Goal: Task Accomplishment & Management: Complete application form

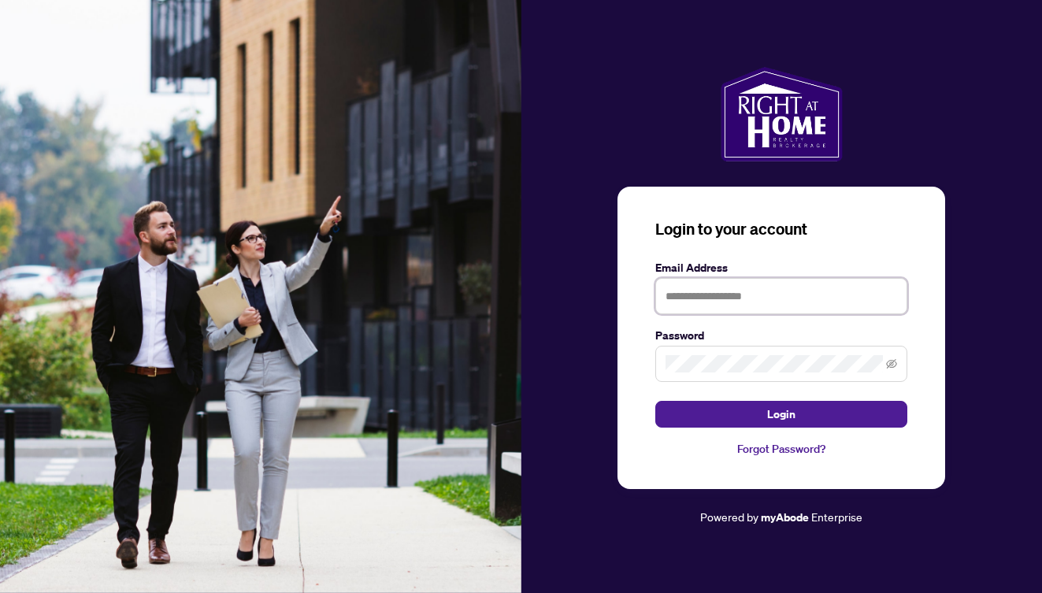
type input "**********"
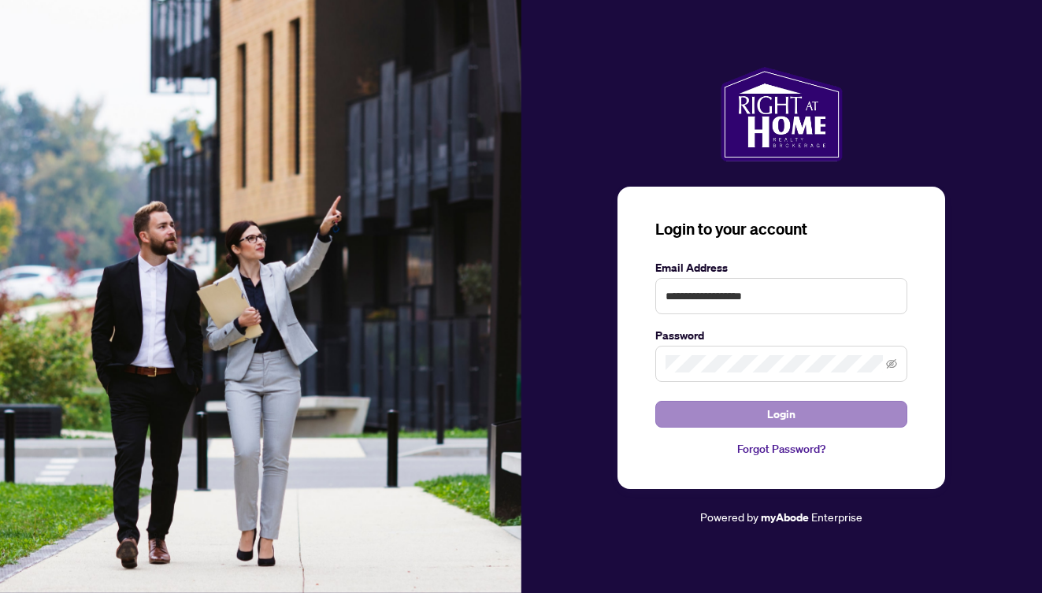
click at [800, 413] on button "Login" at bounding box center [781, 414] width 252 height 27
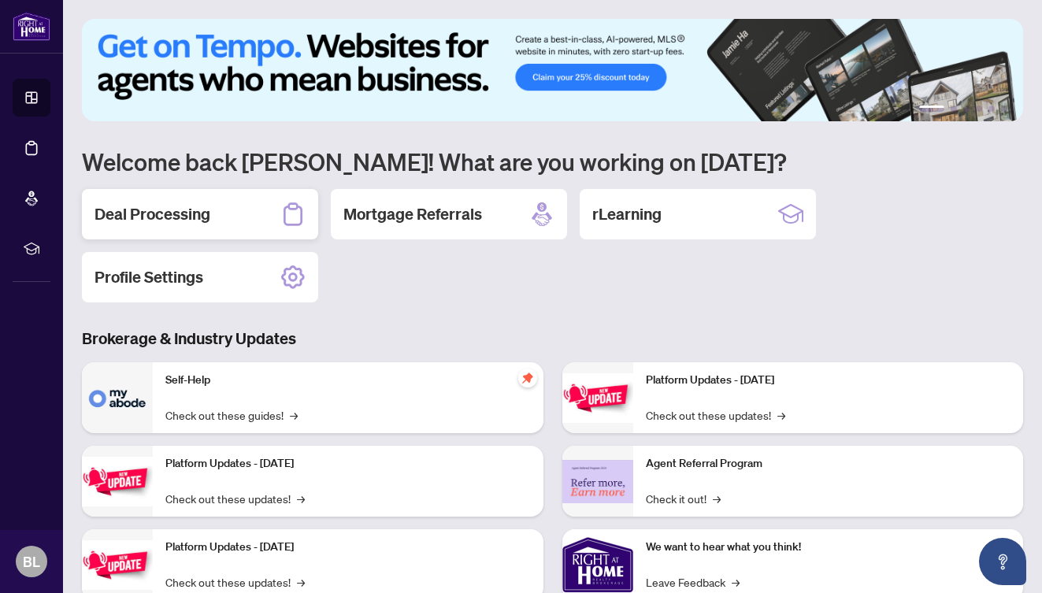
click at [228, 227] on div "Deal Processing" at bounding box center [200, 214] width 236 height 50
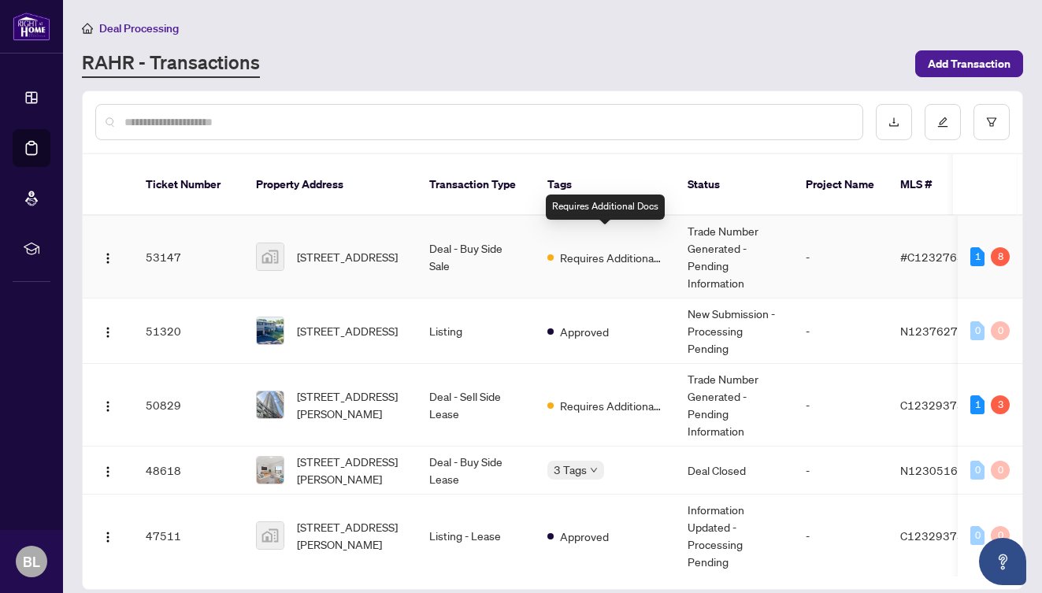
click at [583, 249] on span "Requires Additional Docs" at bounding box center [611, 257] width 102 height 17
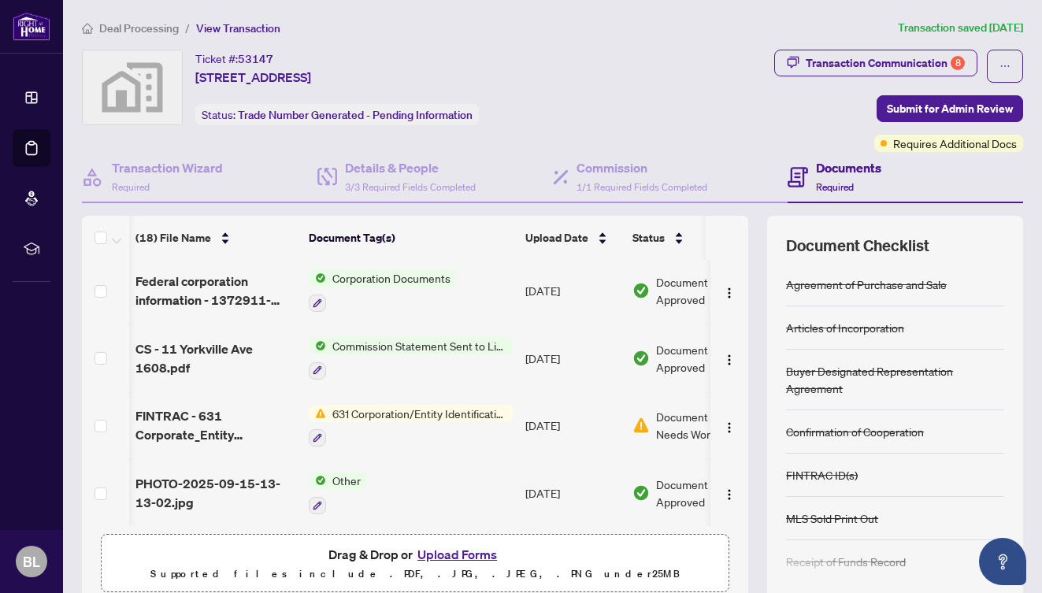
scroll to position [0, 1]
click at [401, 414] on span "631 Corporation/Entity Identification InformationRecord" at bounding box center [418, 413] width 187 height 17
click at [664, 425] on span "Document Needs Work" at bounding box center [696, 425] width 82 height 35
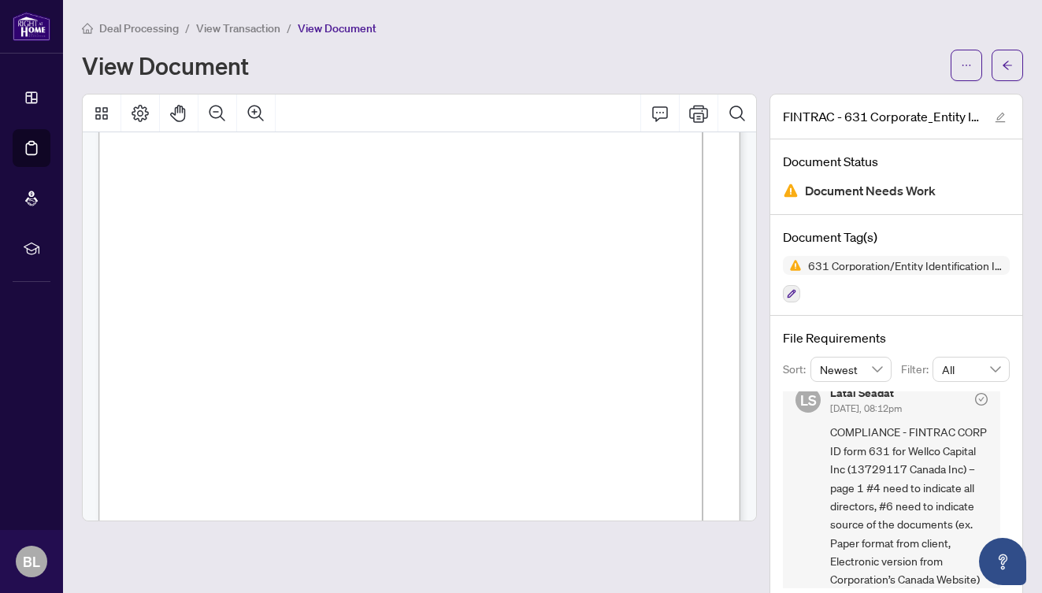
scroll to position [202, 0]
click at [965, 69] on icon "ellipsis" at bounding box center [966, 65] width 11 height 11
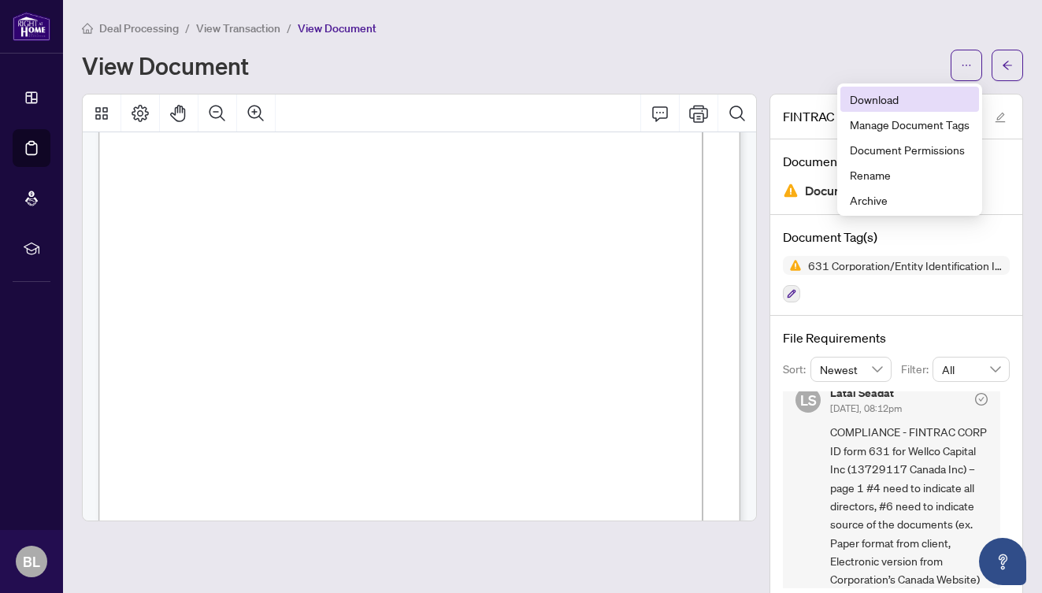
click at [913, 99] on span "Download" at bounding box center [910, 99] width 120 height 17
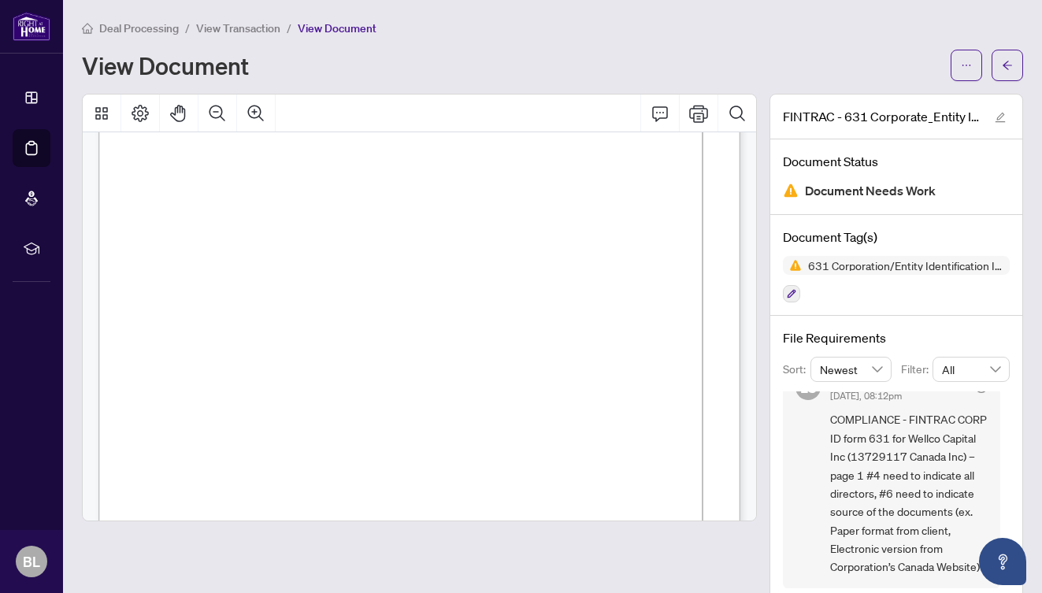
scroll to position [45, 0]
drag, startPoint x: 892, startPoint y: 532, endPoint x: 974, endPoint y: 527, distance: 82.1
click at [974, 527] on span "COMPLIANCE - FINTRAC CORP ID form 631 for Wellco Capital Inc (13729117 Canada I…" at bounding box center [909, 492] width 158 height 165
click at [978, 529] on span "COMPLIANCE - FINTRAC CORP ID form 631 for Wellco Capital Inc (13729117 Canada I…" at bounding box center [909, 492] width 158 height 165
drag, startPoint x: 888, startPoint y: 531, endPoint x: 991, endPoint y: 532, distance: 102.4
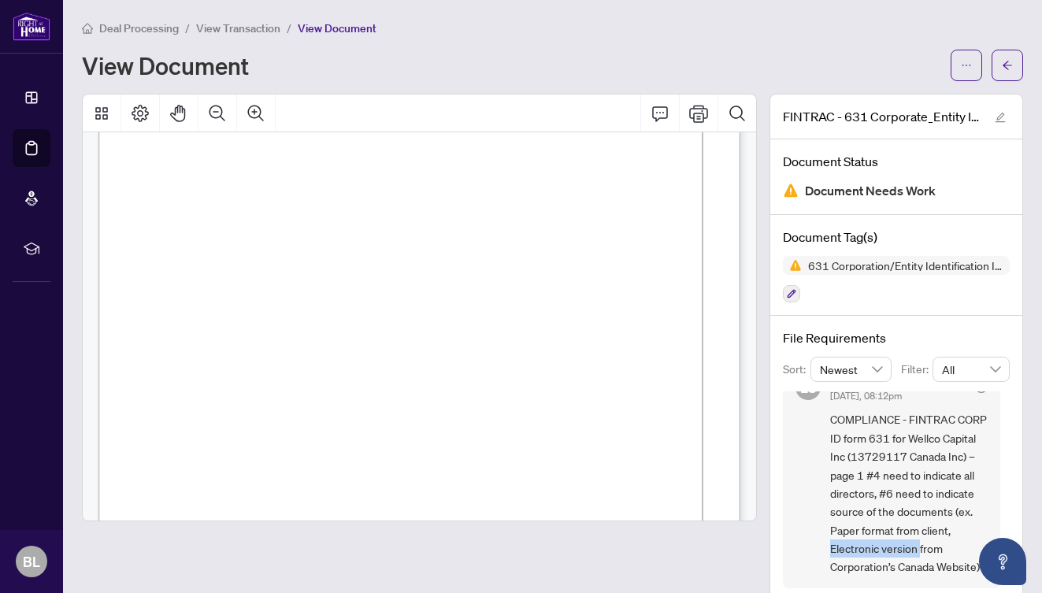
click at [991, 533] on div "LS Latai Seadat Sep/17/2025, 08:12pm COMPLIANCE - FINTRAC CORP ID form 631 for …" at bounding box center [891, 475] width 217 height 226
click at [991, 532] on div "LS Latai Seadat Sep/17/2025, 08:12pm COMPLIANCE - FINTRAC CORP ID form 631 for …" at bounding box center [891, 475] width 217 height 226
drag, startPoint x: 911, startPoint y: 511, endPoint x: 882, endPoint y: 531, distance: 34.5
click at [882, 531] on span "COMPLIANCE - FINTRAC CORP ID form 631 for Wellco Capital Inc (13729117 Canada I…" at bounding box center [909, 492] width 158 height 165
copy span "Paper format from client"
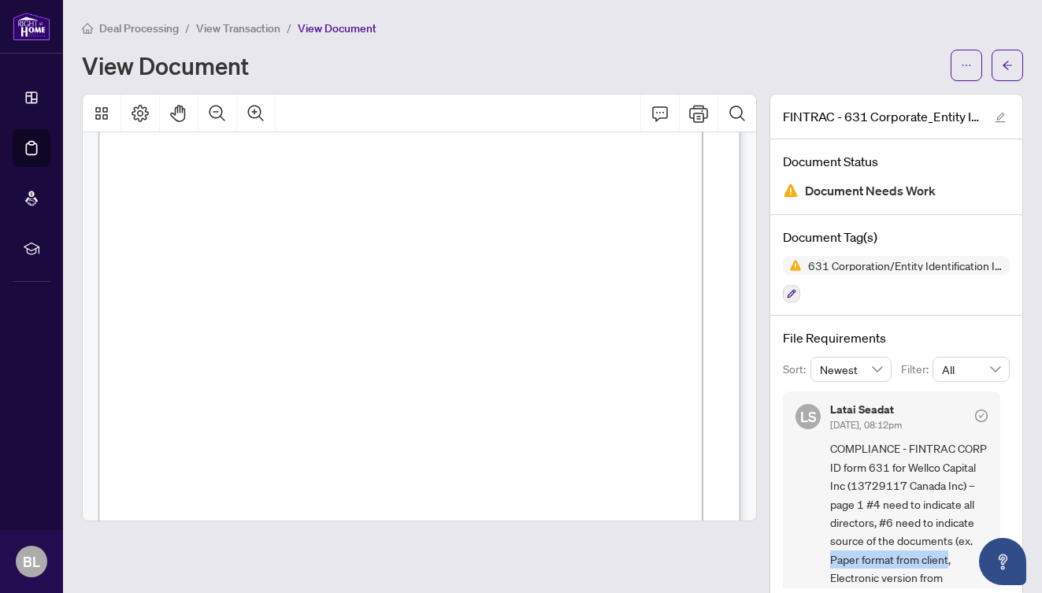
scroll to position [0, 0]
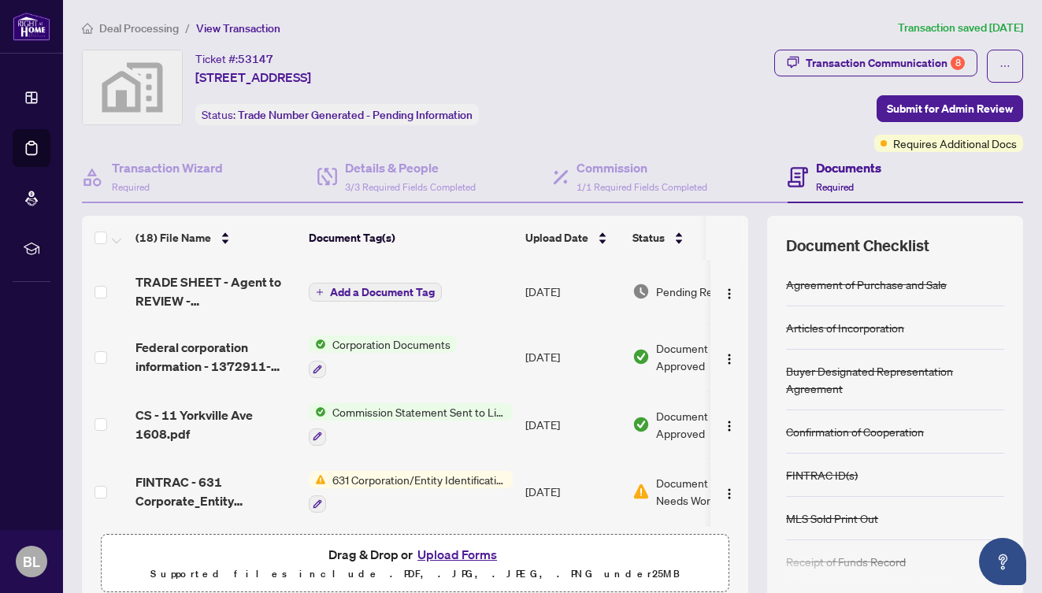
scroll to position [7, 0]
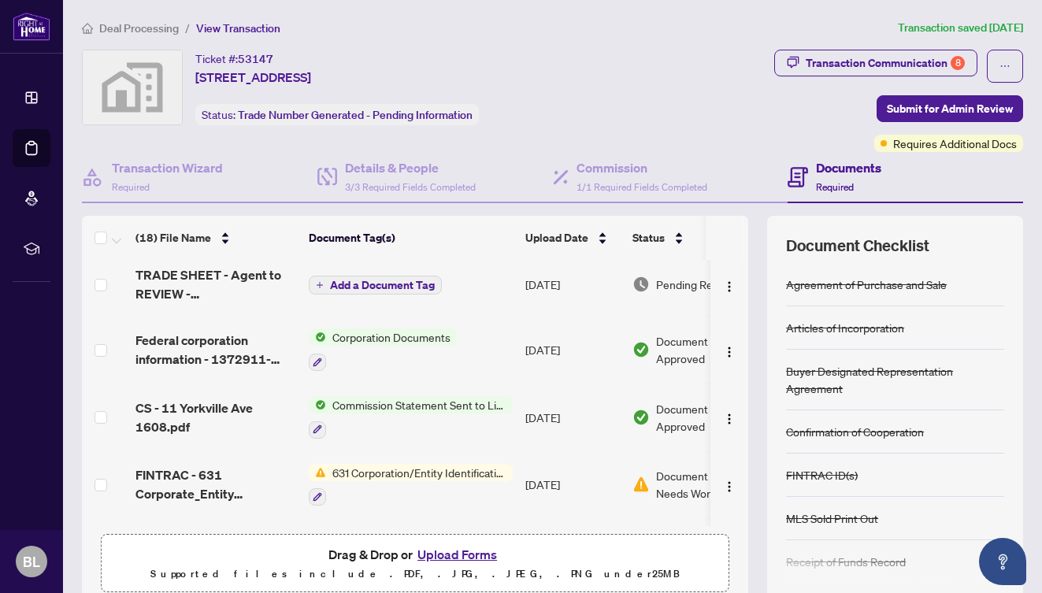
click at [480, 549] on button "Upload Forms" at bounding box center [457, 554] width 89 height 20
click at [475, 551] on button "Upload Forms" at bounding box center [457, 554] width 89 height 20
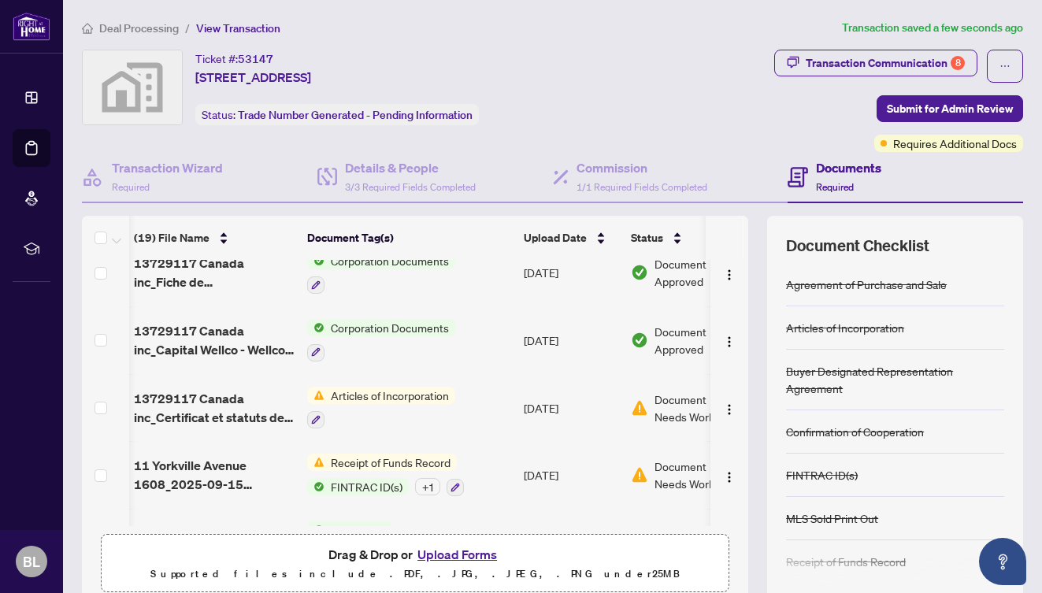
scroll to position [486, 2]
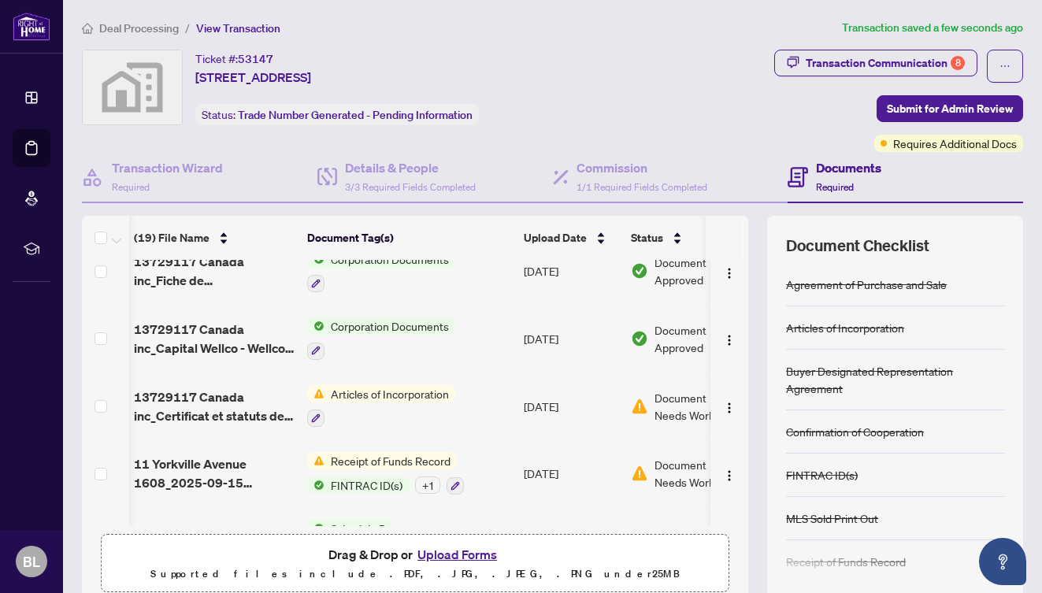
click at [684, 399] on span "Document Needs Work" at bounding box center [696, 406] width 82 height 35
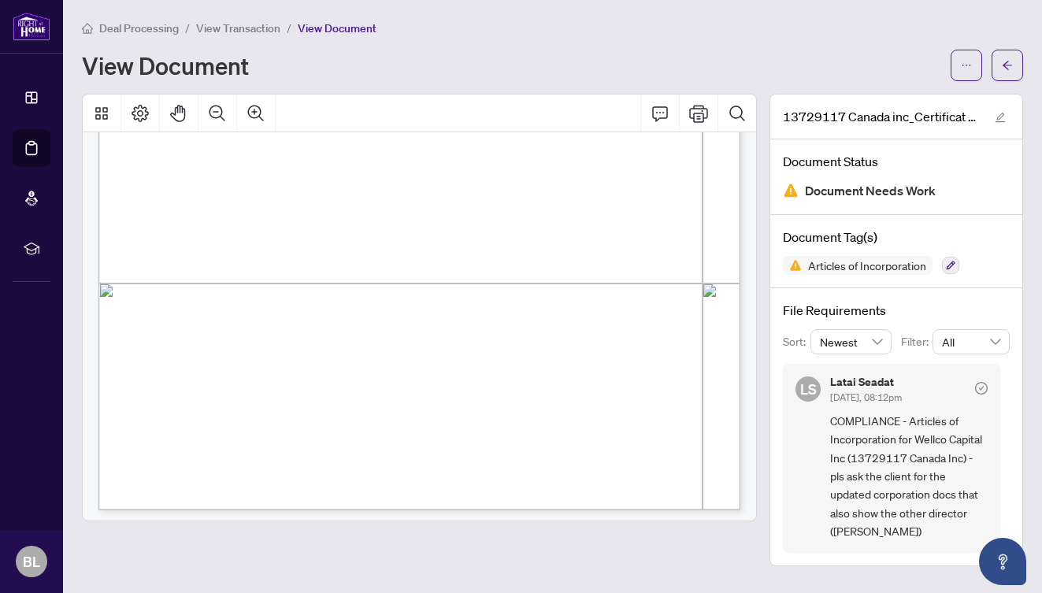
scroll to position [344, 0]
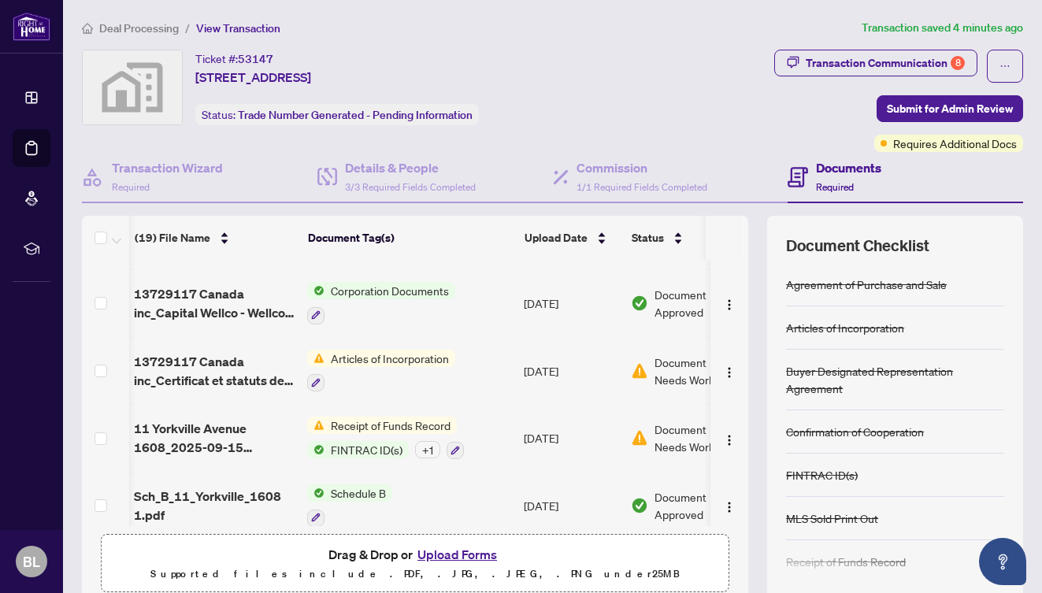
scroll to position [0, 2]
click at [385, 422] on span "Receipt of Funds Record" at bounding box center [391, 425] width 132 height 17
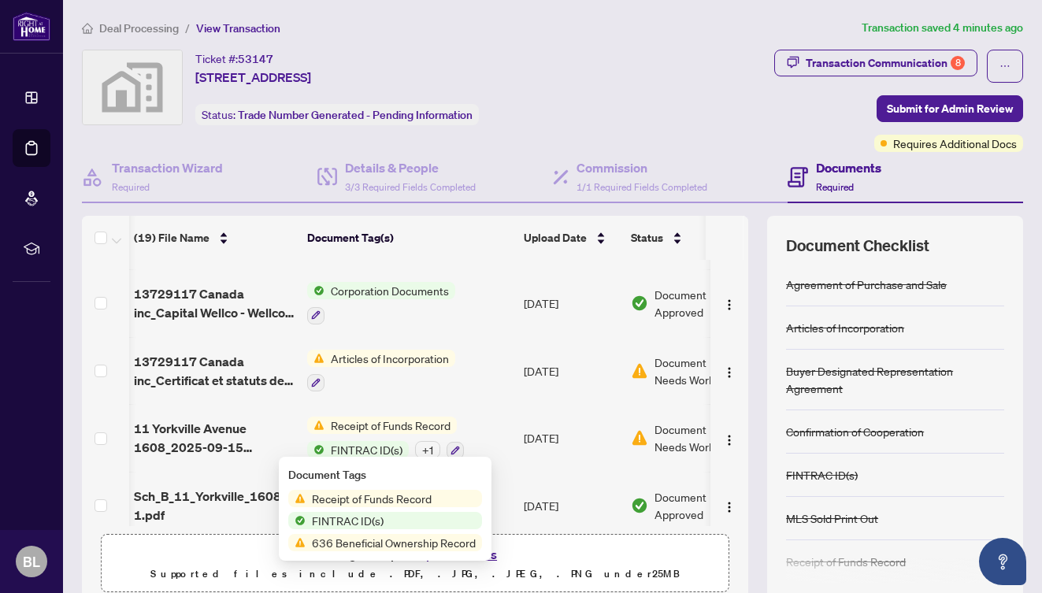
click at [675, 431] on span "Document Needs Work" at bounding box center [696, 438] width 82 height 35
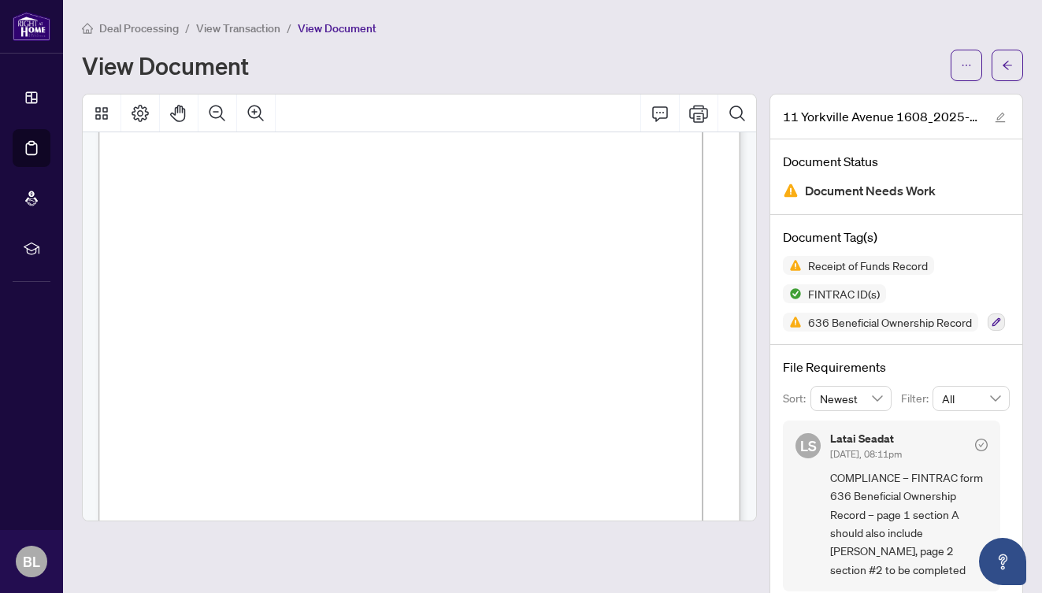
scroll to position [87, 0]
click at [961, 72] on span "button" at bounding box center [966, 65] width 11 height 25
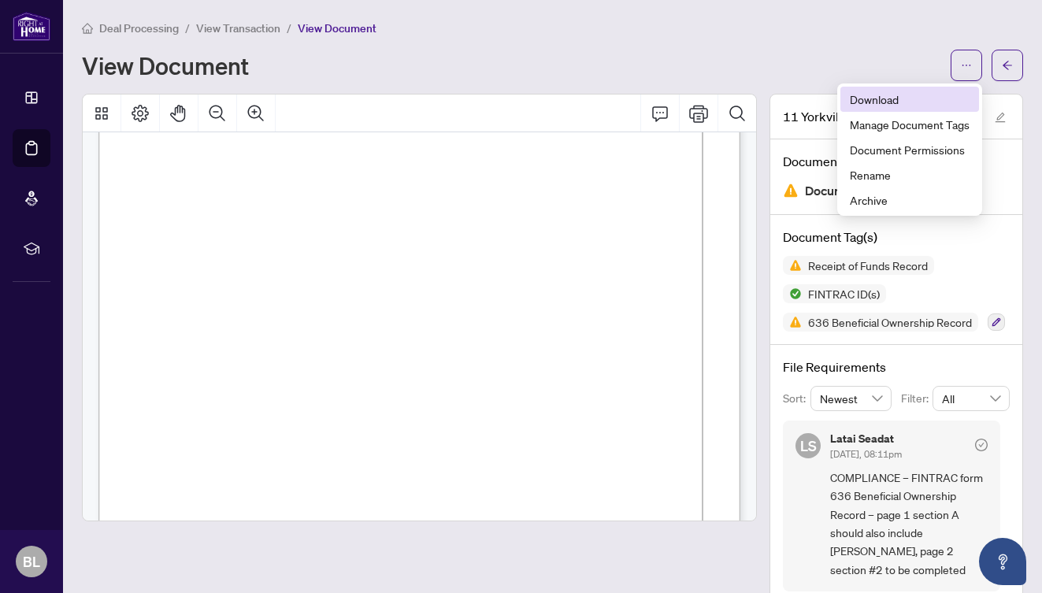
click at [892, 104] on span "Download" at bounding box center [910, 99] width 120 height 17
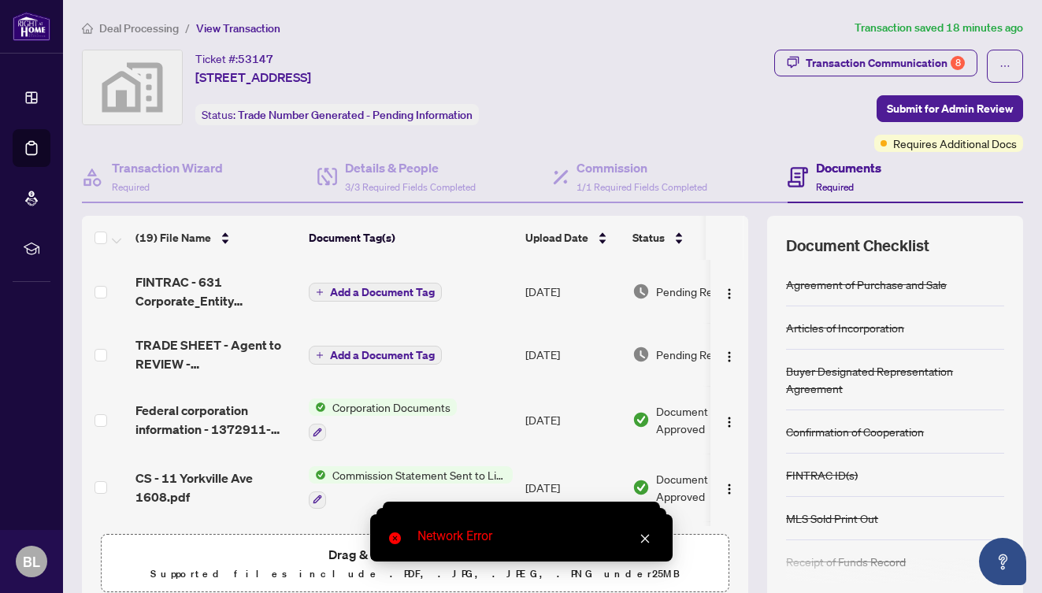
click at [659, 57] on div "Transaction Communication 8 Submit for Admin Review Requires Additional Docs" at bounding box center [827, 101] width 394 height 102
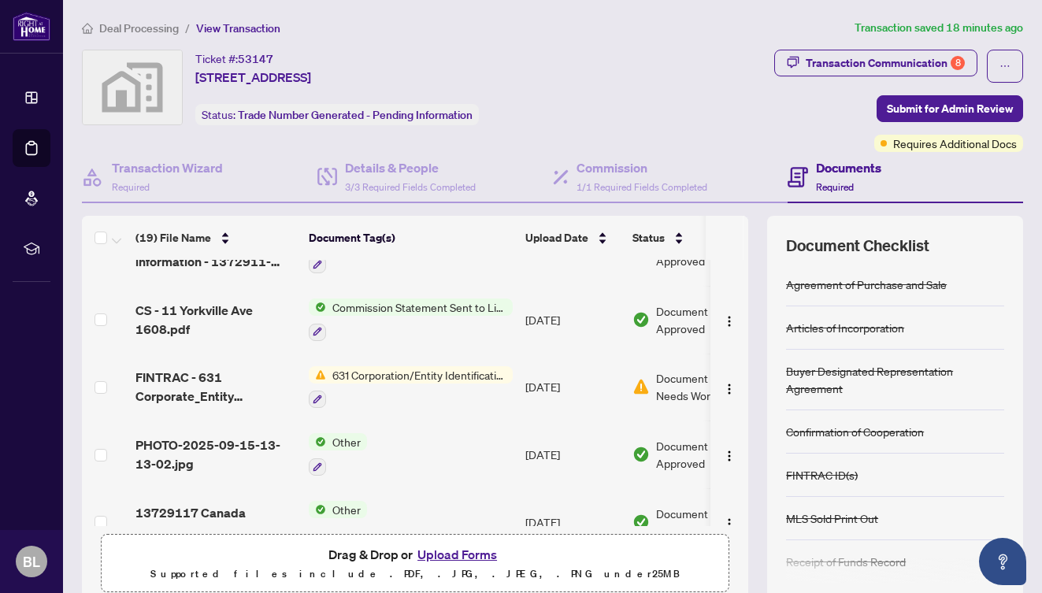
scroll to position [115, 0]
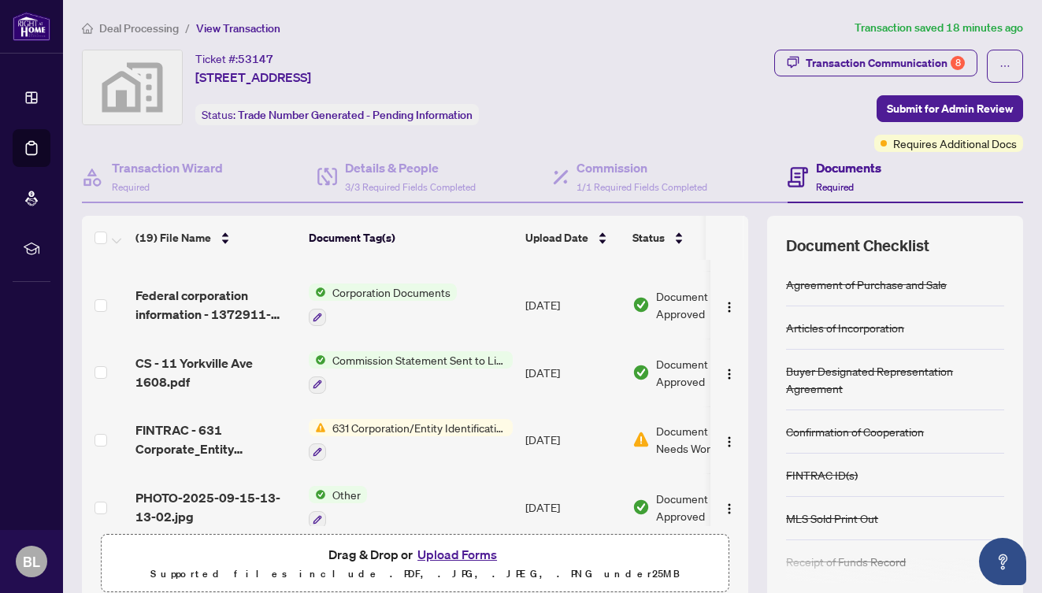
click at [364, 432] on span "631 Corporation/Entity Identification InformationRecord" at bounding box center [419, 427] width 187 height 17
click at [688, 439] on span "Document Needs Work" at bounding box center [697, 439] width 82 height 35
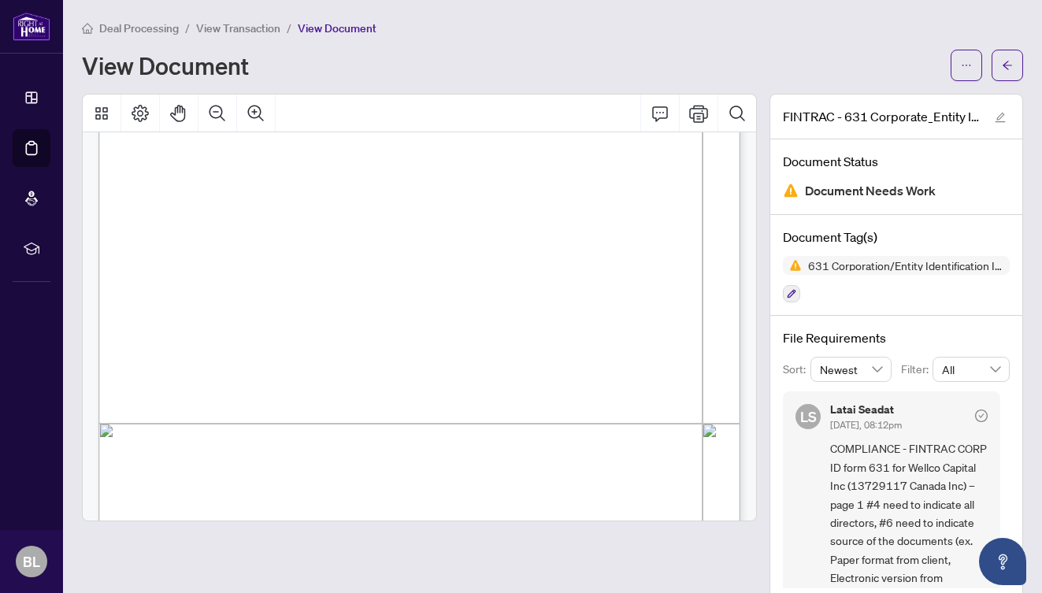
scroll to position [1222, 0]
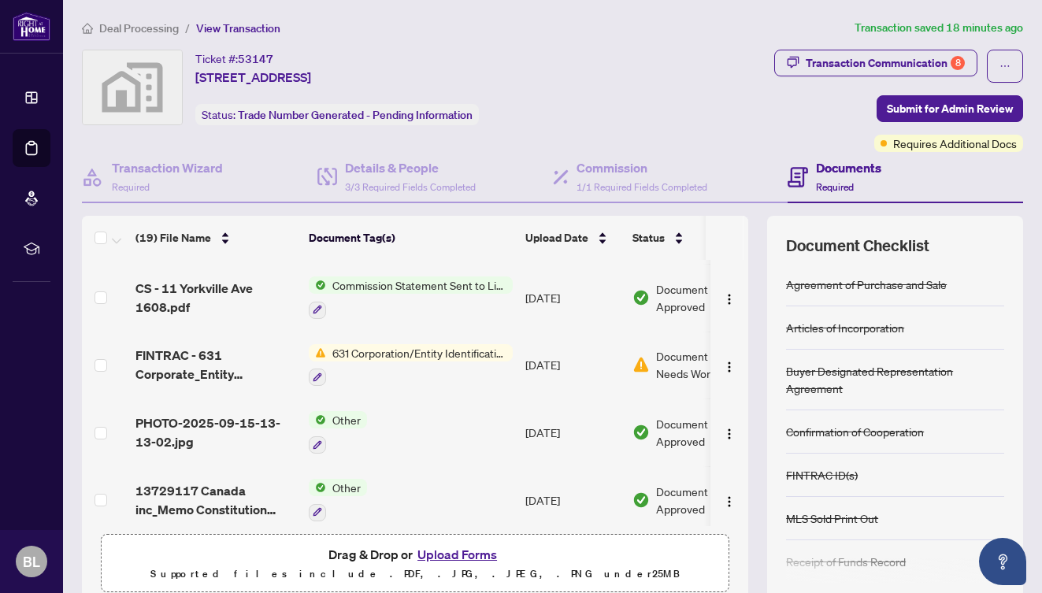
scroll to position [221, 0]
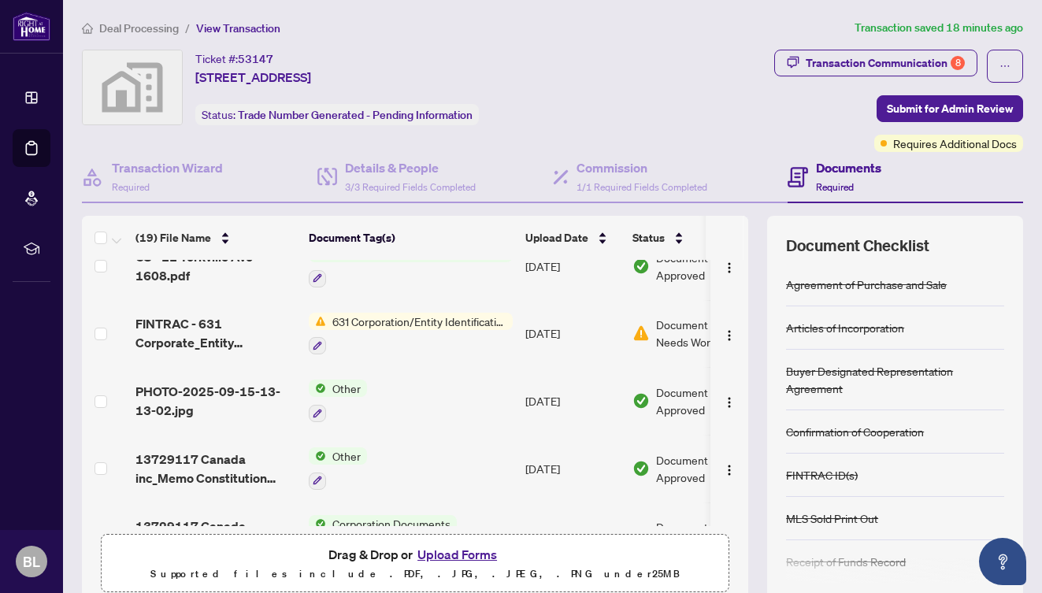
click at [677, 338] on span "Document Needs Work" at bounding box center [697, 333] width 82 height 35
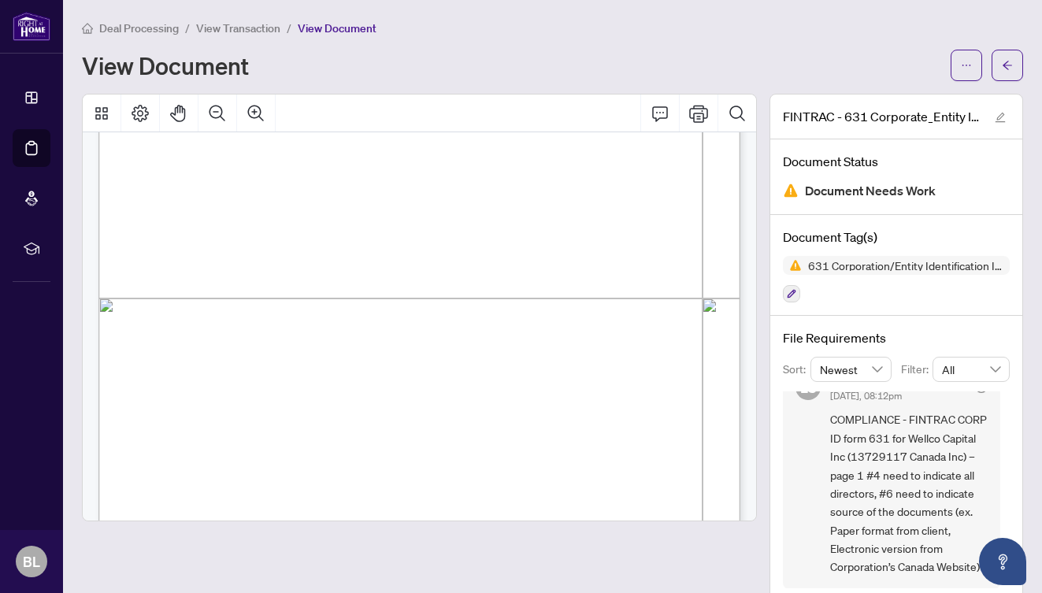
scroll to position [37, 0]
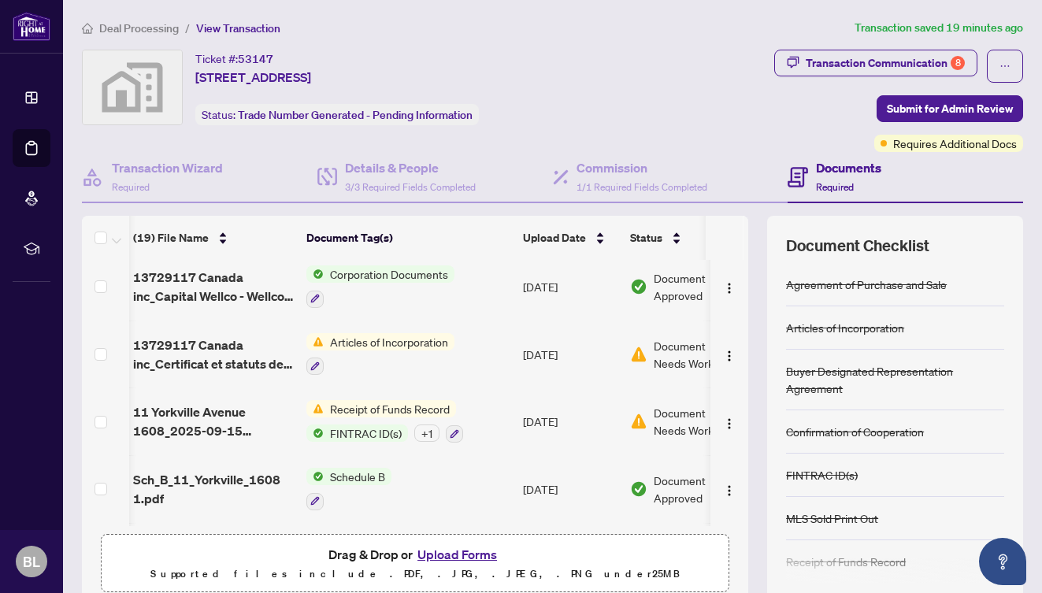
scroll to position [539, 2]
click at [688, 422] on span "Document Needs Work" at bounding box center [695, 420] width 82 height 35
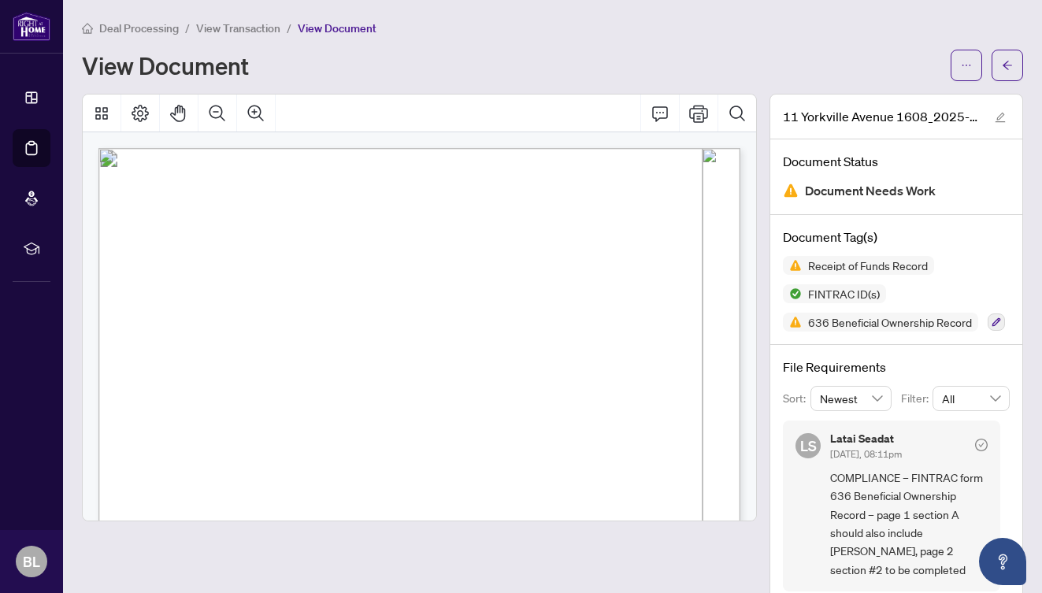
scroll to position [6, 0]
click at [984, 72] on div at bounding box center [987, 66] width 72 height 32
click at [958, 72] on button "button" at bounding box center [967, 66] width 32 height 32
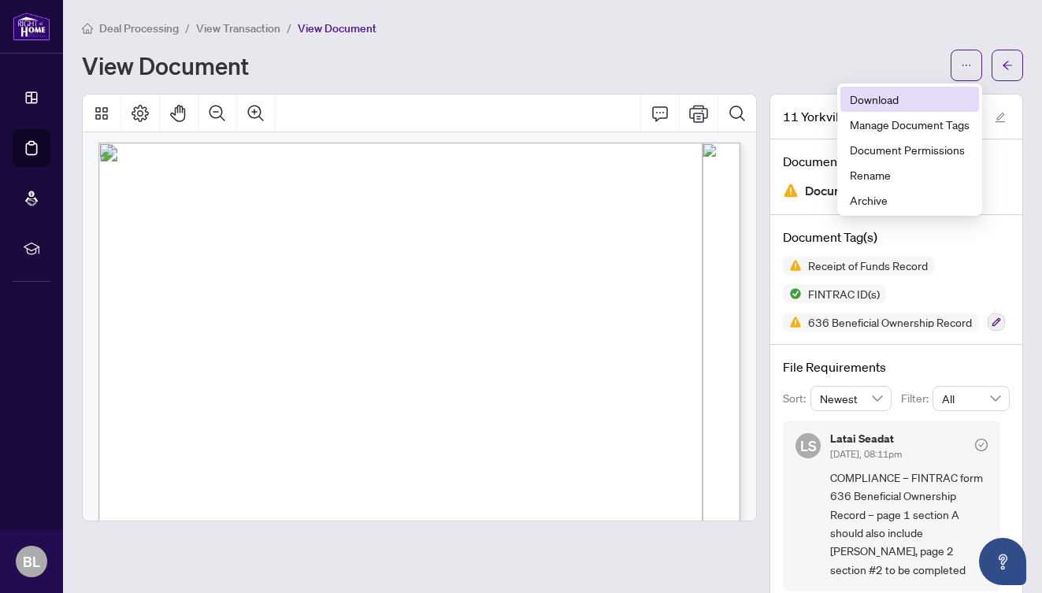
click at [912, 102] on span "Download" at bounding box center [910, 99] width 120 height 17
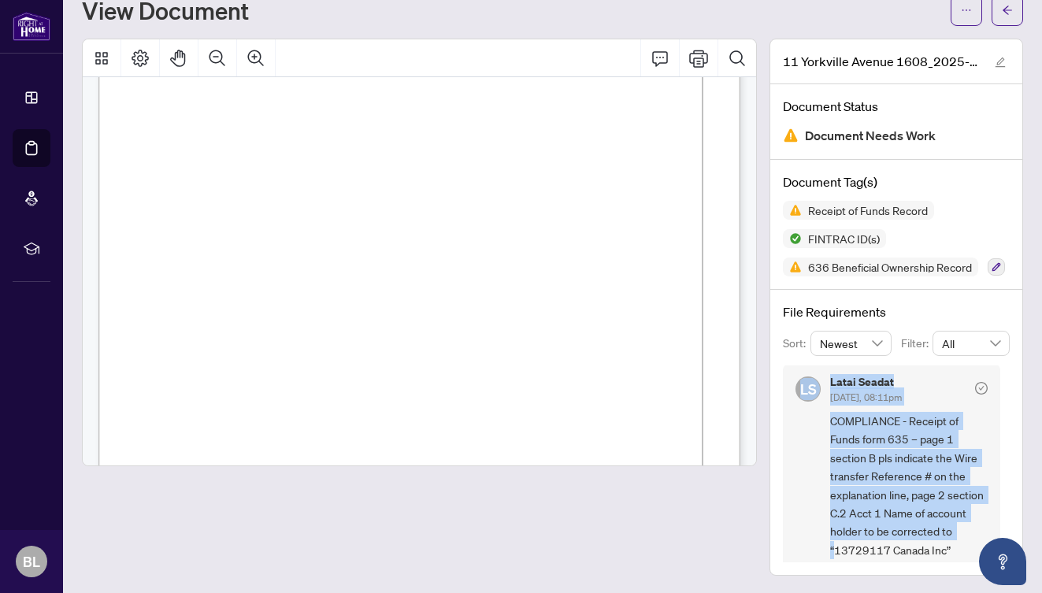
scroll to position [187, 0]
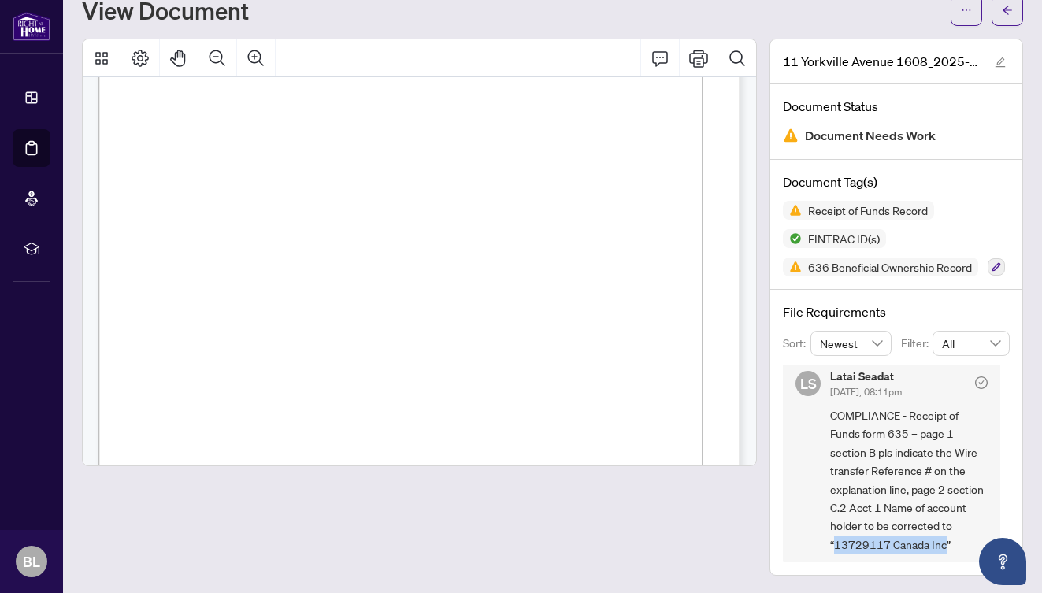
drag, startPoint x: 847, startPoint y: 551, endPoint x: 957, endPoint y: 541, distance: 109.9
click at [957, 541] on span "COMPLIANCE - Receipt of Funds form 635 – page 1 section B pls indicate the Wire…" at bounding box center [909, 479] width 158 height 147
copy span "13729117 Canada Inc"
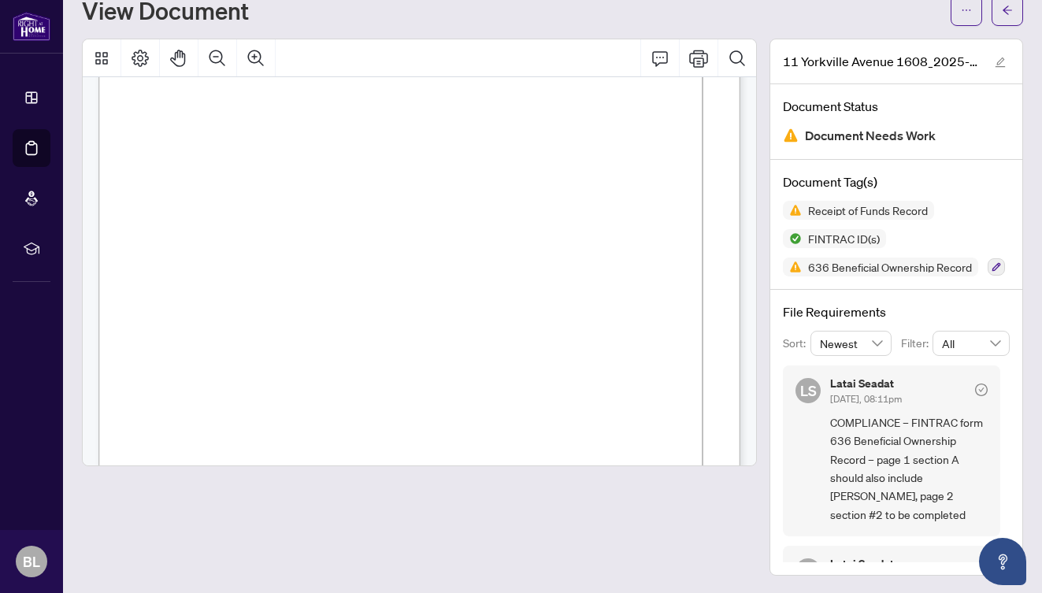
scroll to position [29, 0]
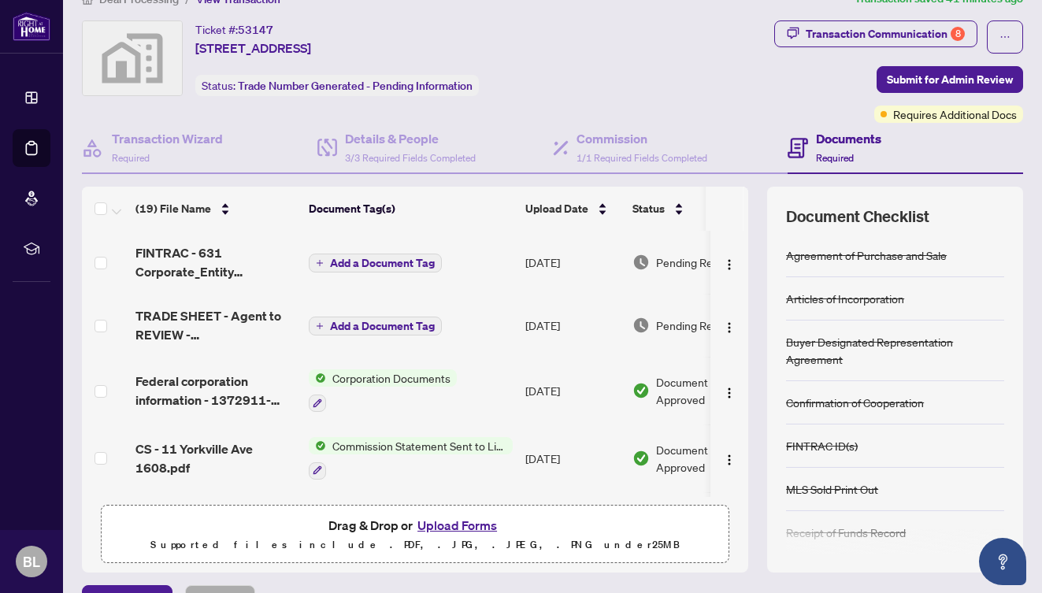
click at [469, 525] on button "Upload Forms" at bounding box center [457, 525] width 89 height 20
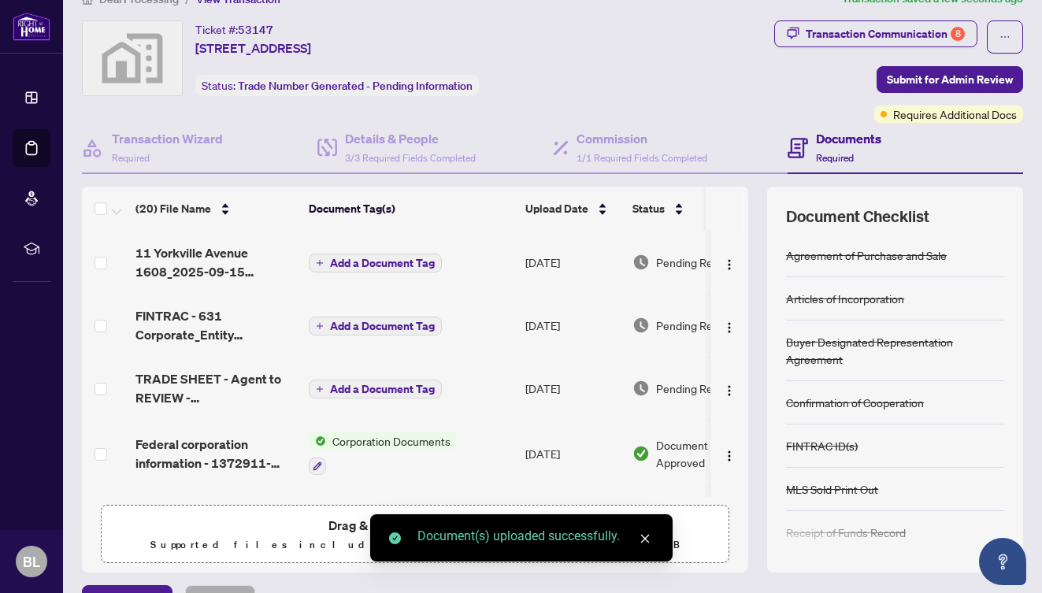
click at [395, 269] on span "Add a Document Tag" at bounding box center [382, 263] width 105 height 11
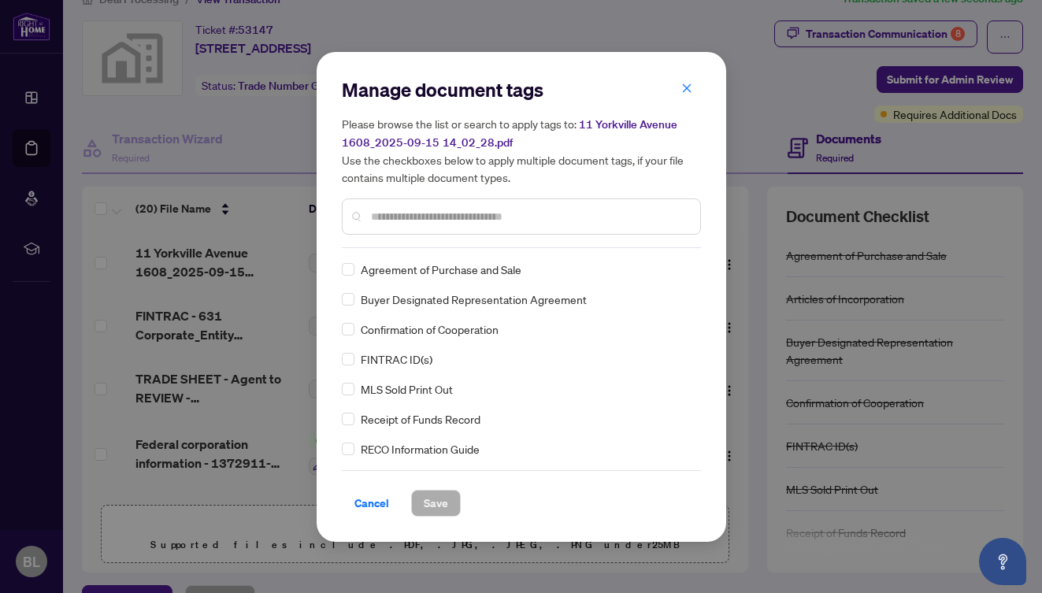
click at [366, 208] on div at bounding box center [521, 216] width 359 height 36
click at [384, 208] on input "text" at bounding box center [529, 216] width 317 height 17
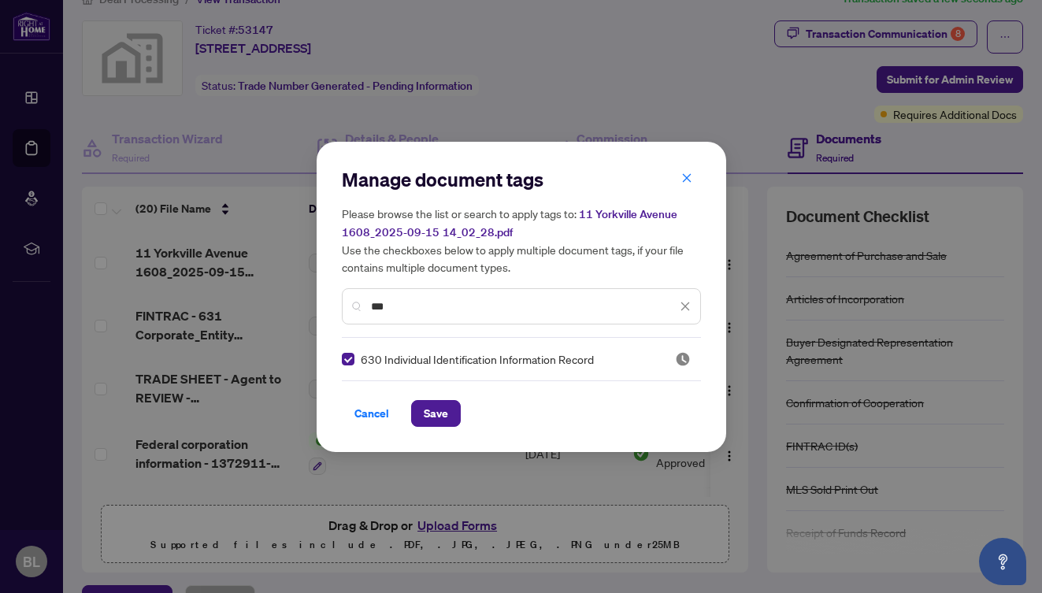
drag, startPoint x: 408, startPoint y: 307, endPoint x: 284, endPoint y: 306, distance: 124.4
click at [284, 306] on div "Manage document tags Please browse the list or search to apply tags to: 11 York…" at bounding box center [521, 296] width 1042 height 593
click at [346, 361] on span at bounding box center [348, 359] width 13 height 13
drag, startPoint x: 414, startPoint y: 306, endPoint x: 292, endPoint y: 285, distance: 123.1
click at [294, 287] on div "Manage document tags Please browse the list or search to apply tags to: 11 York…" at bounding box center [521, 296] width 1042 height 593
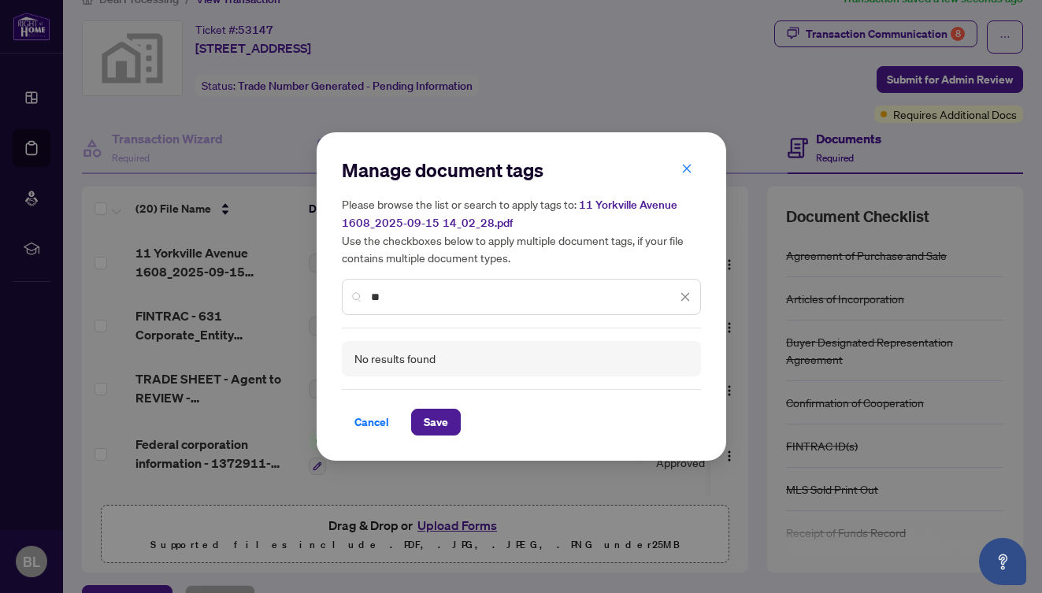
type input "*"
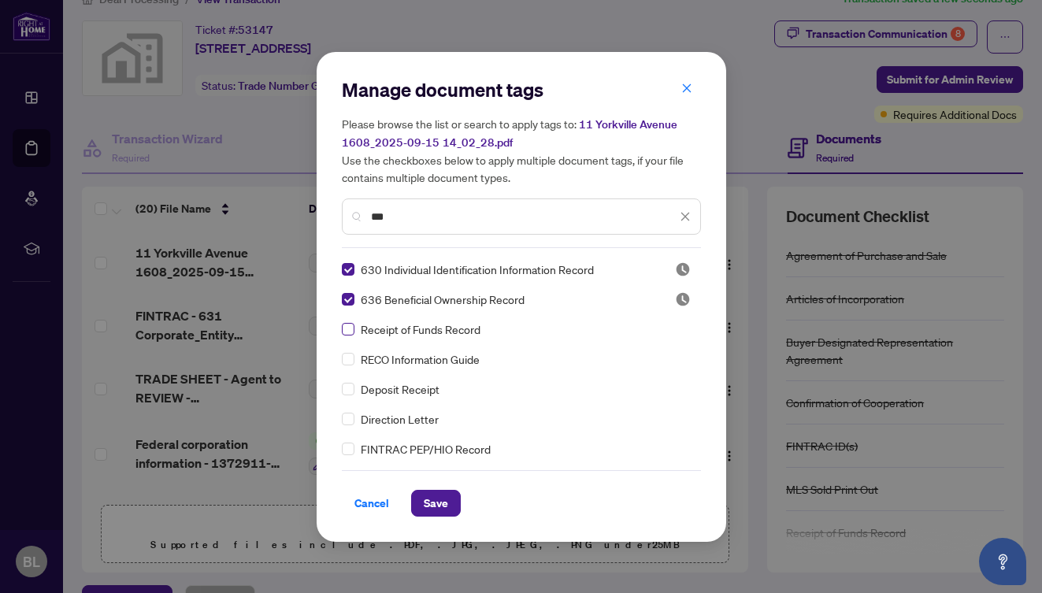
type input "***"
click at [432, 503] on span "Save" at bounding box center [436, 503] width 24 height 25
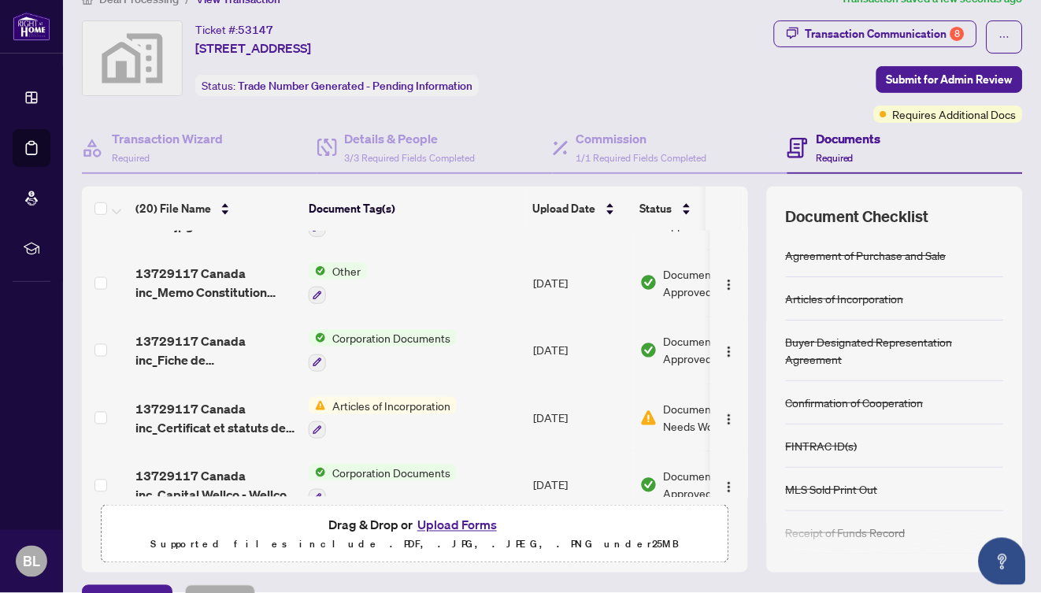
scroll to position [444, 0]
click at [469, 524] on button "Upload Forms" at bounding box center [457, 525] width 89 height 20
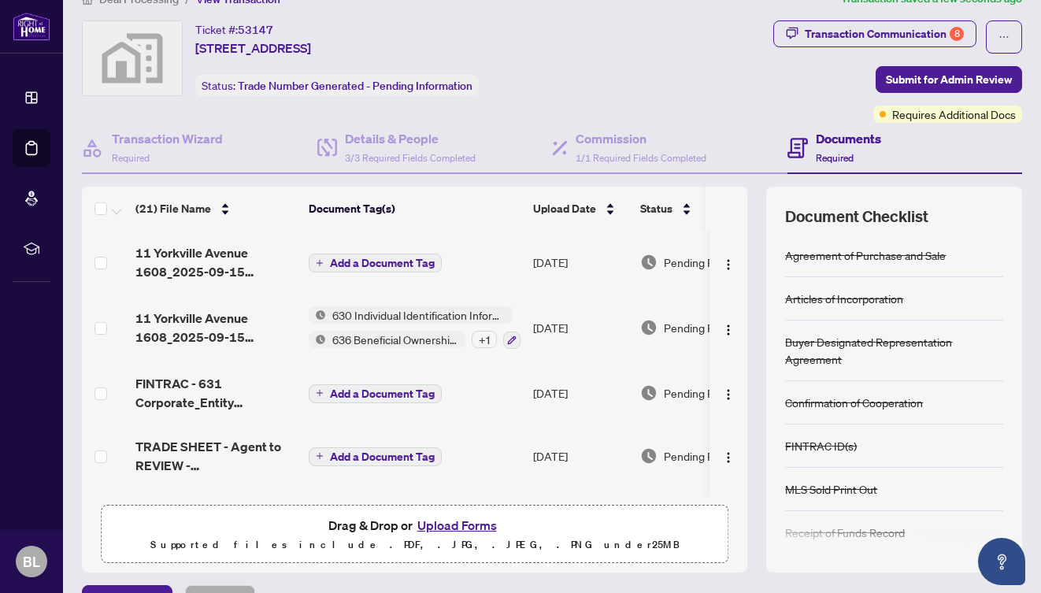
scroll to position [0, 0]
click at [723, 266] on img "button" at bounding box center [728, 264] width 13 height 13
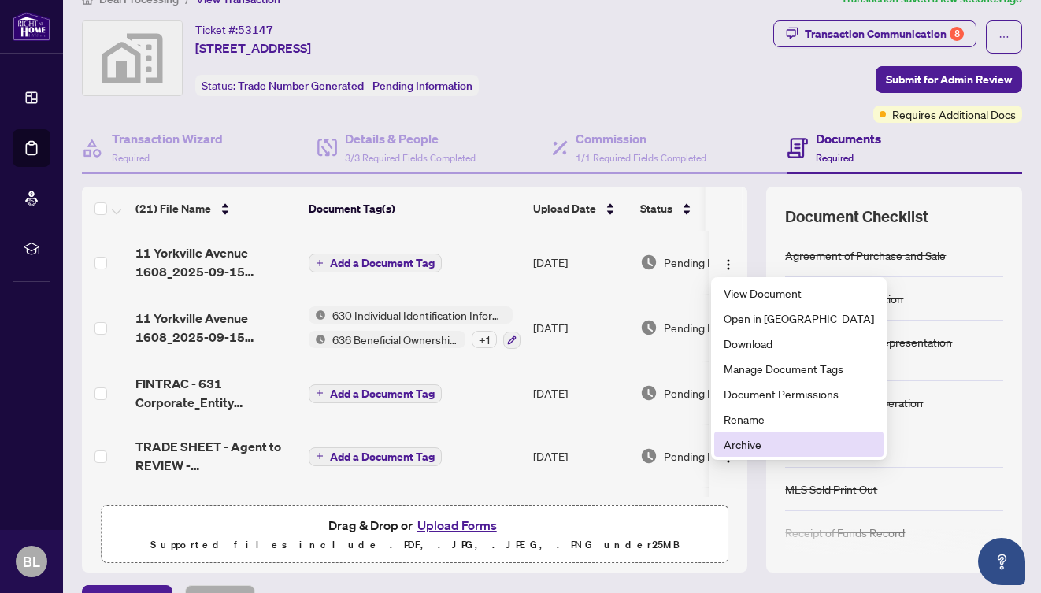
click at [738, 448] on span "Archive" at bounding box center [799, 444] width 150 height 17
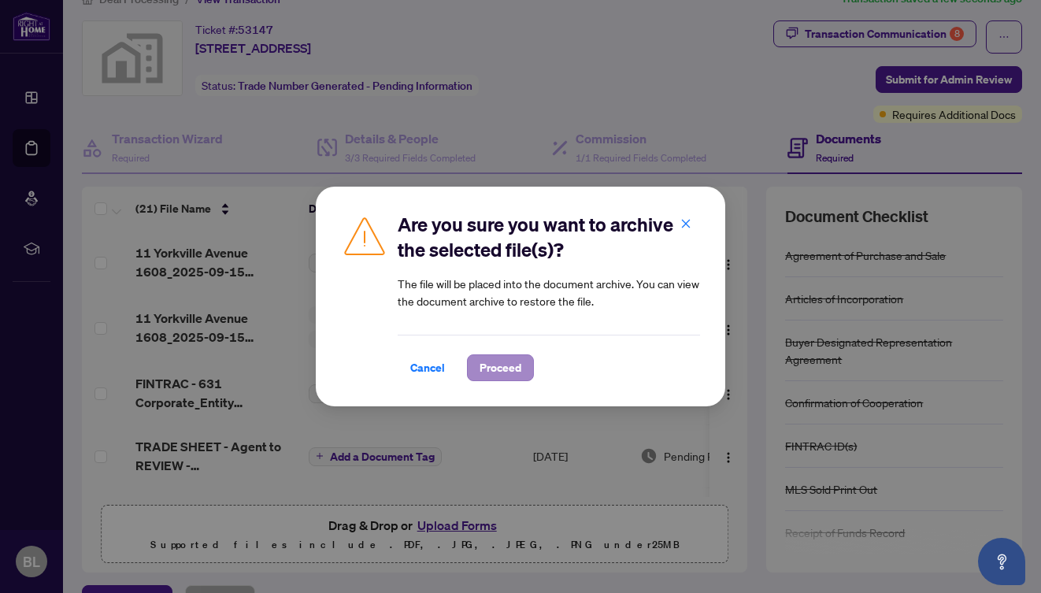
click at [491, 370] on span "Proceed" at bounding box center [501, 367] width 42 height 25
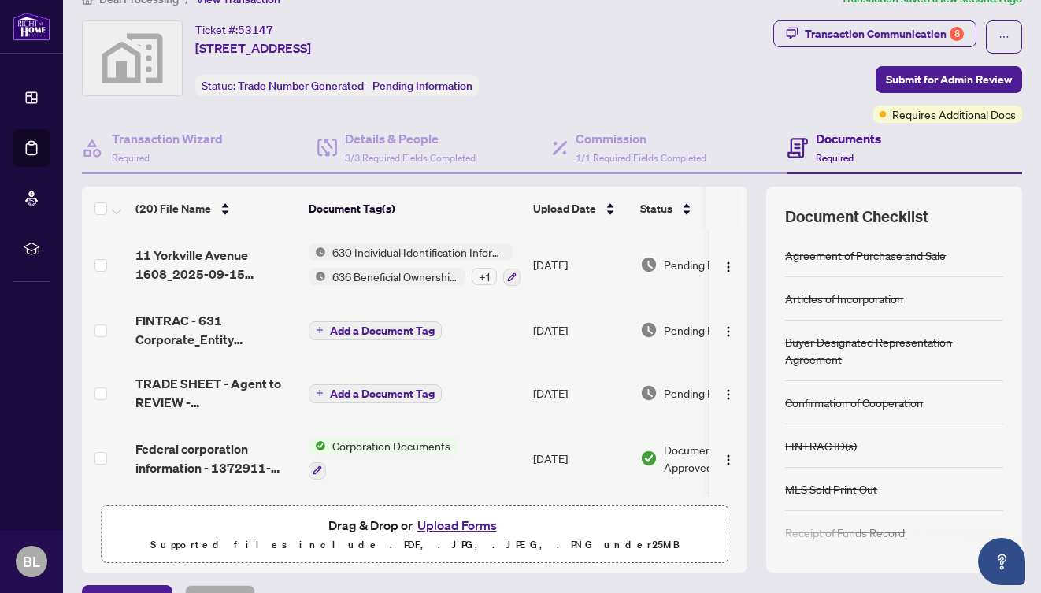
click at [470, 523] on button "Upload Forms" at bounding box center [457, 525] width 89 height 20
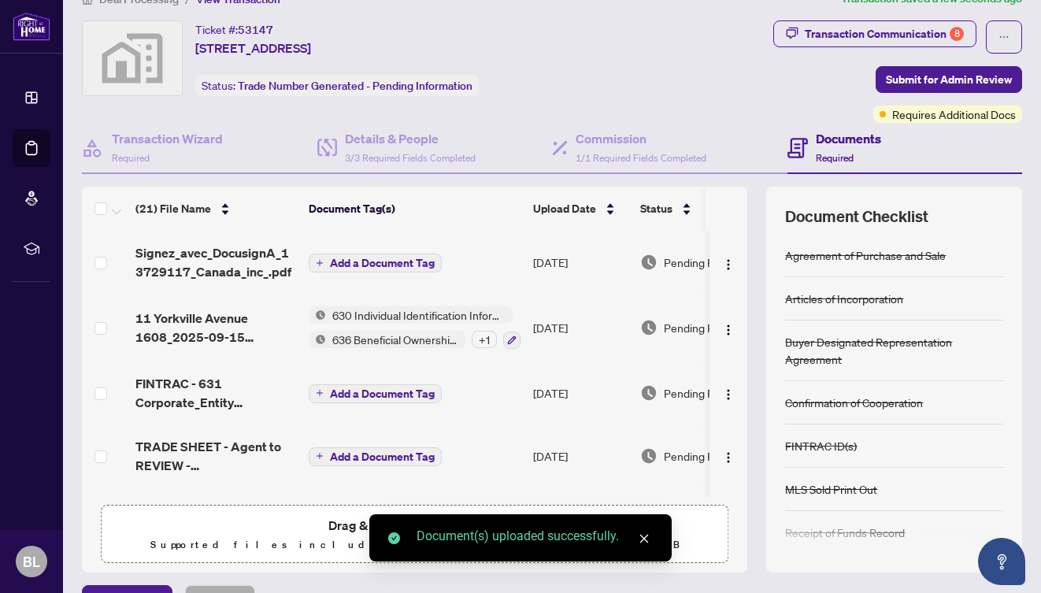
click at [364, 265] on span "Add a Document Tag" at bounding box center [382, 263] width 105 height 11
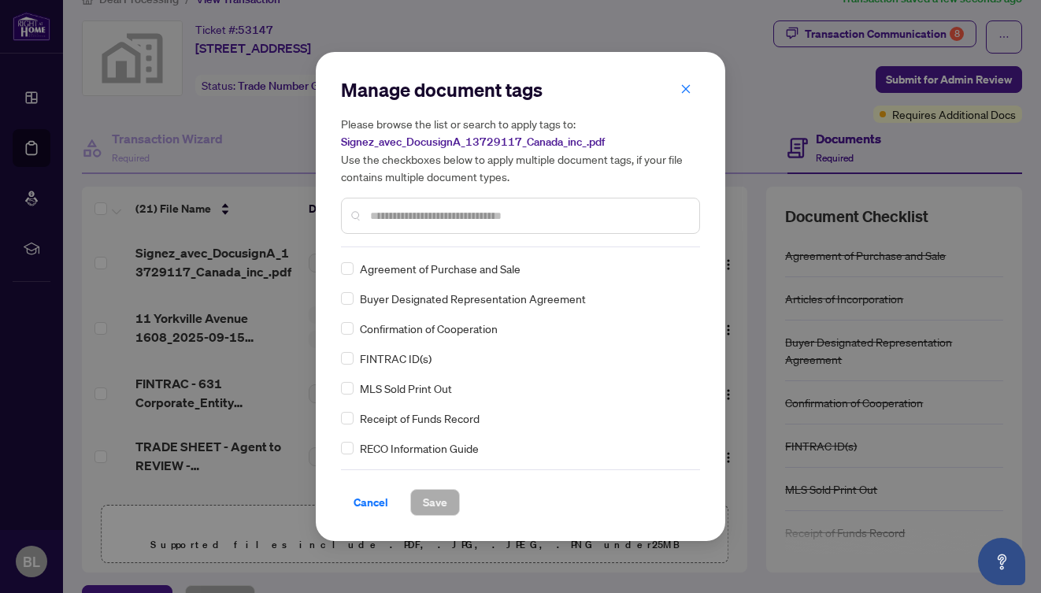
click at [377, 224] on div at bounding box center [520, 216] width 359 height 36
click at [409, 217] on input "text" at bounding box center [528, 215] width 317 height 17
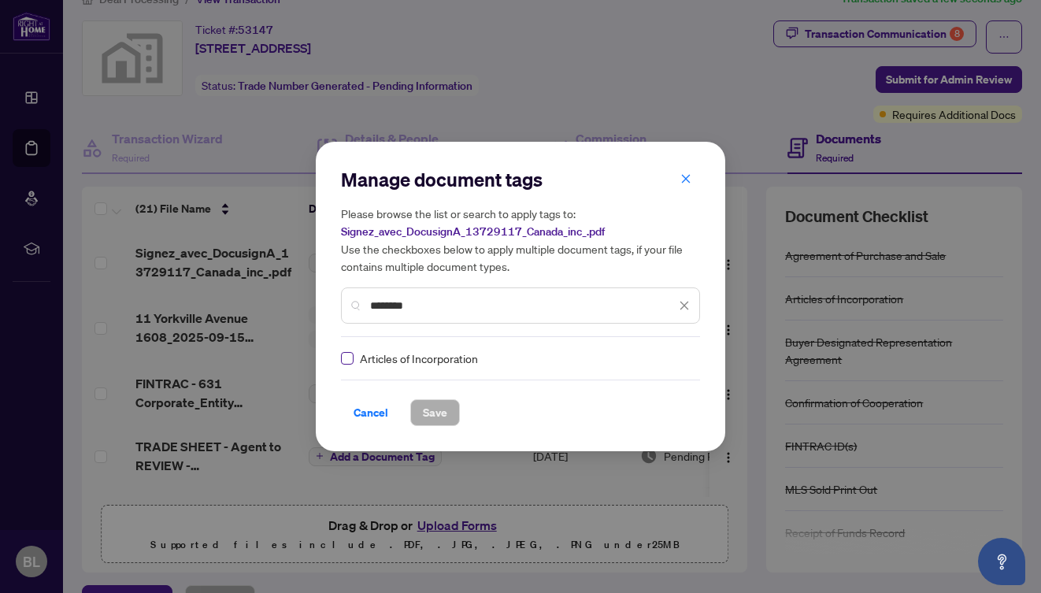
type input "********"
click at [352, 361] on span at bounding box center [347, 358] width 13 height 13
click at [430, 420] on span "Save" at bounding box center [435, 412] width 24 height 25
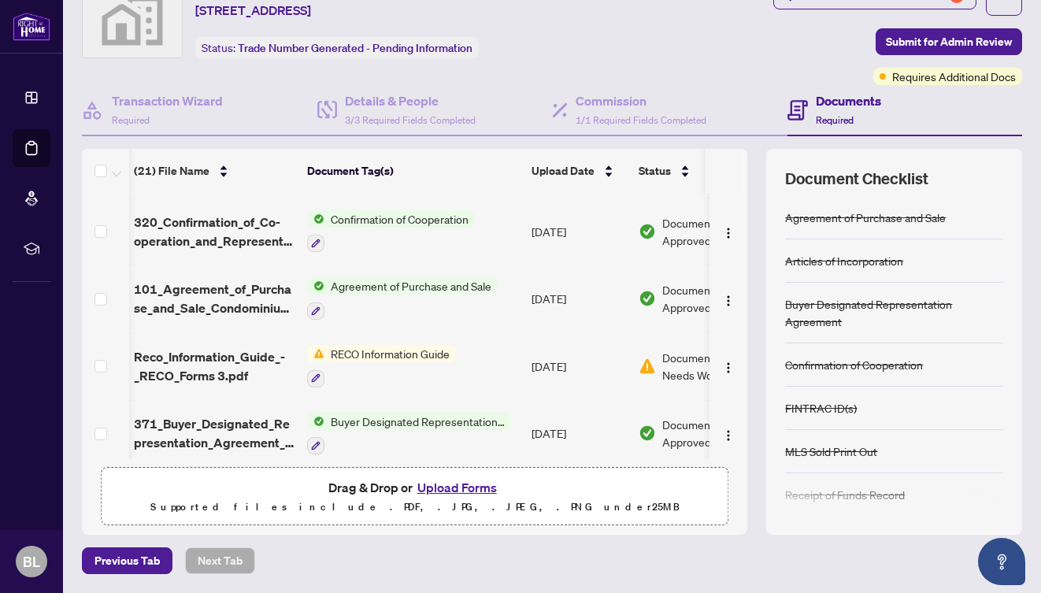
scroll to position [66, 0]
click at [725, 362] on img "button" at bounding box center [728, 368] width 13 height 13
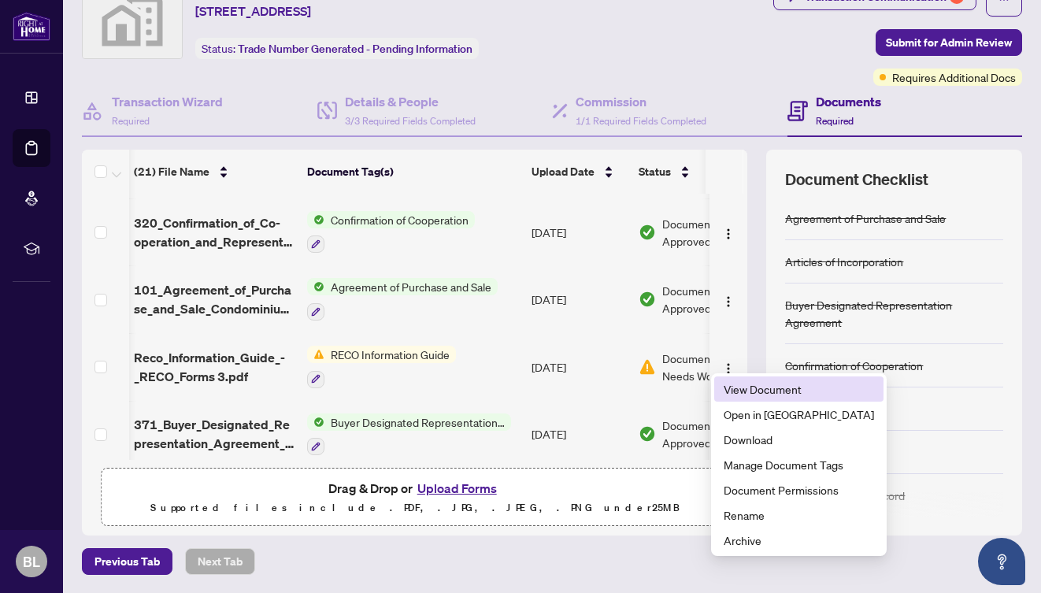
click at [729, 384] on span "View Document" at bounding box center [799, 388] width 150 height 17
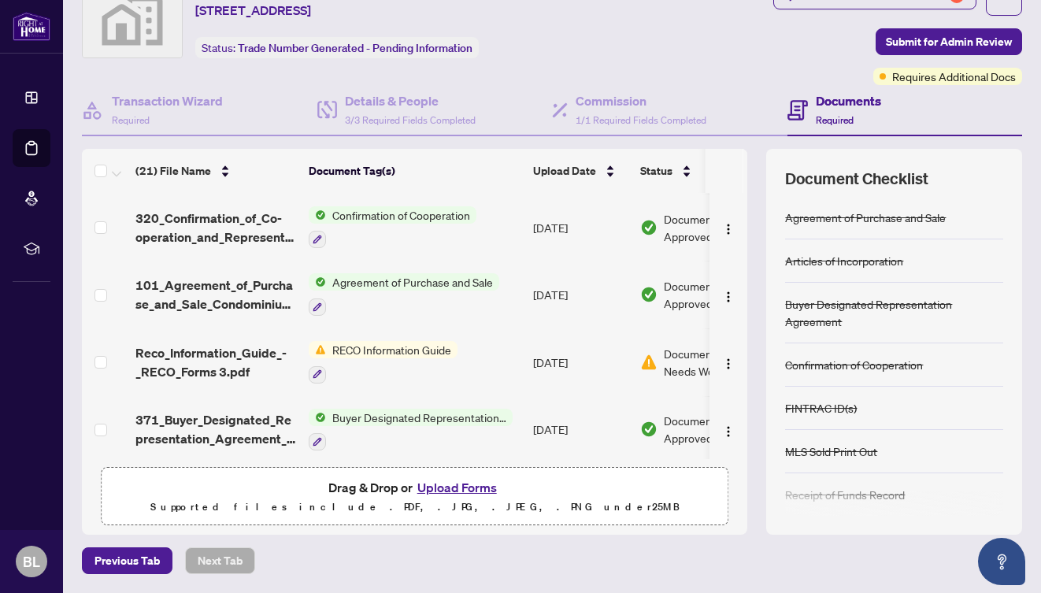
scroll to position [66, 0]
click at [730, 354] on span "button" at bounding box center [728, 362] width 13 height 17
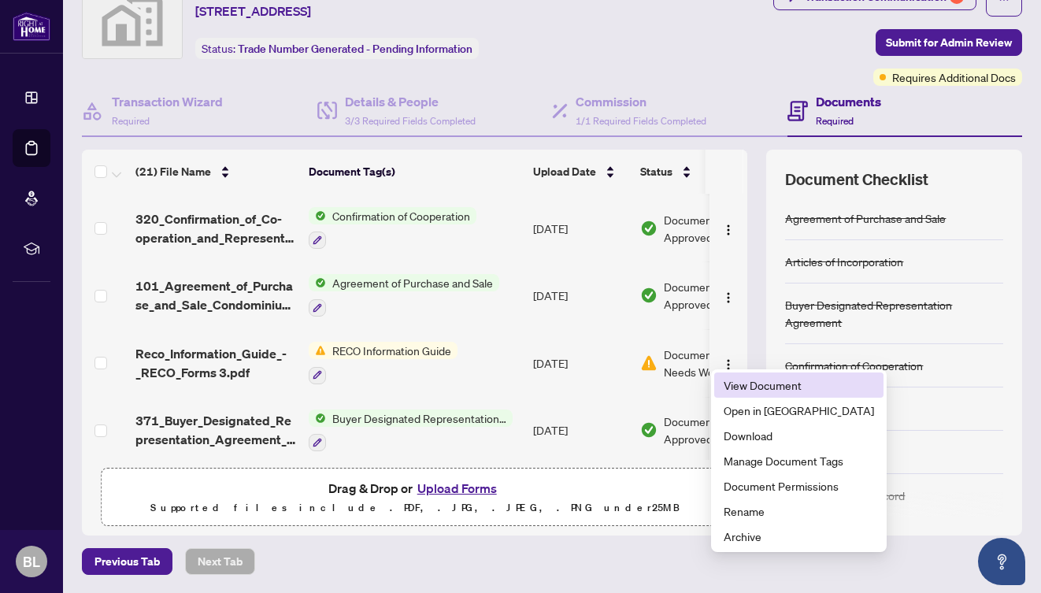
click at [753, 385] on span "View Document" at bounding box center [799, 384] width 150 height 17
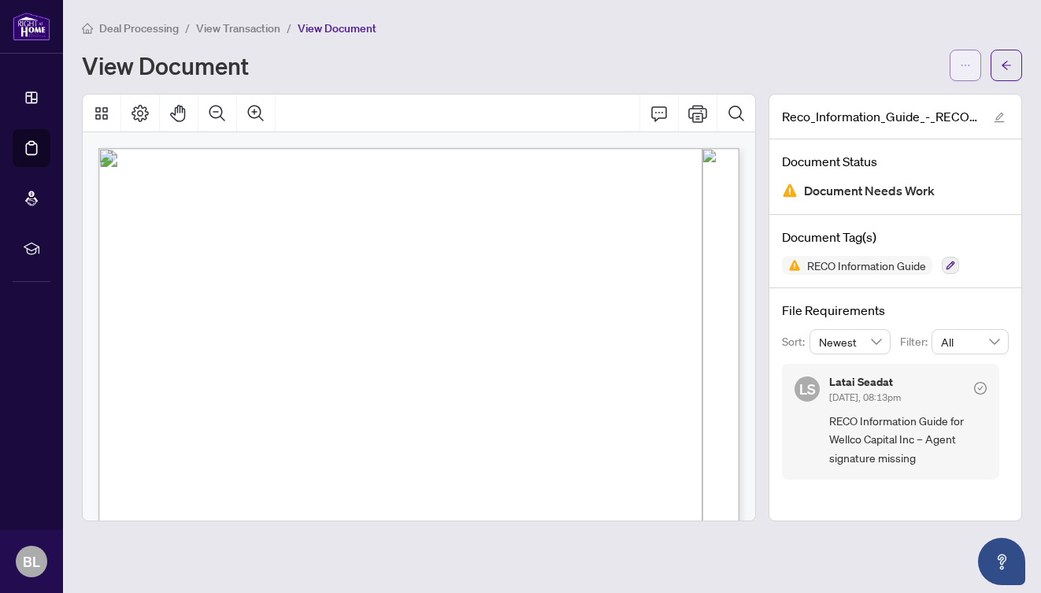
click at [959, 69] on button "button" at bounding box center [966, 66] width 32 height 32
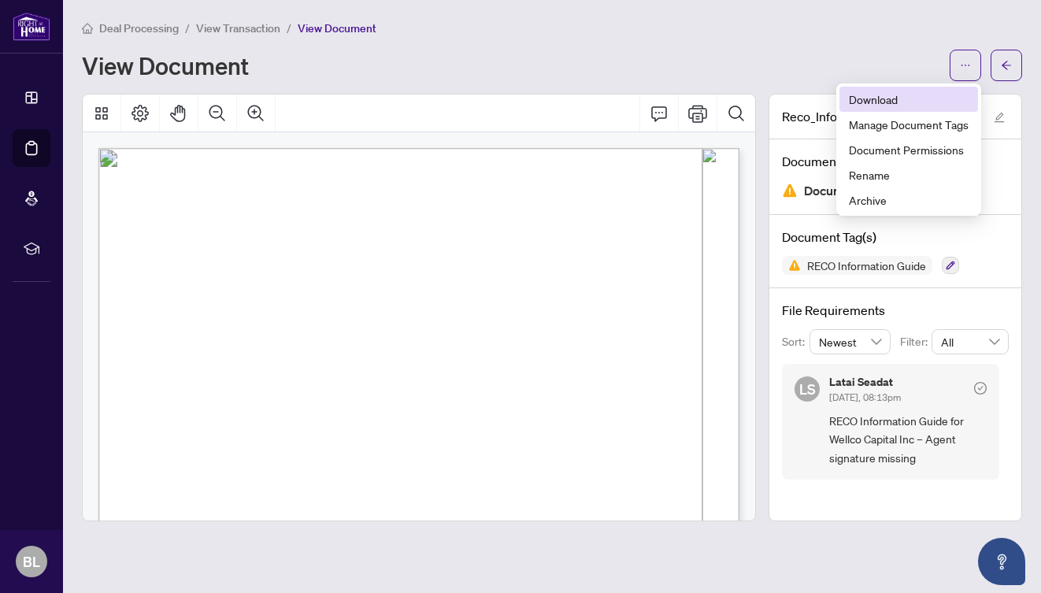
click at [915, 102] on span "Download" at bounding box center [909, 99] width 120 height 17
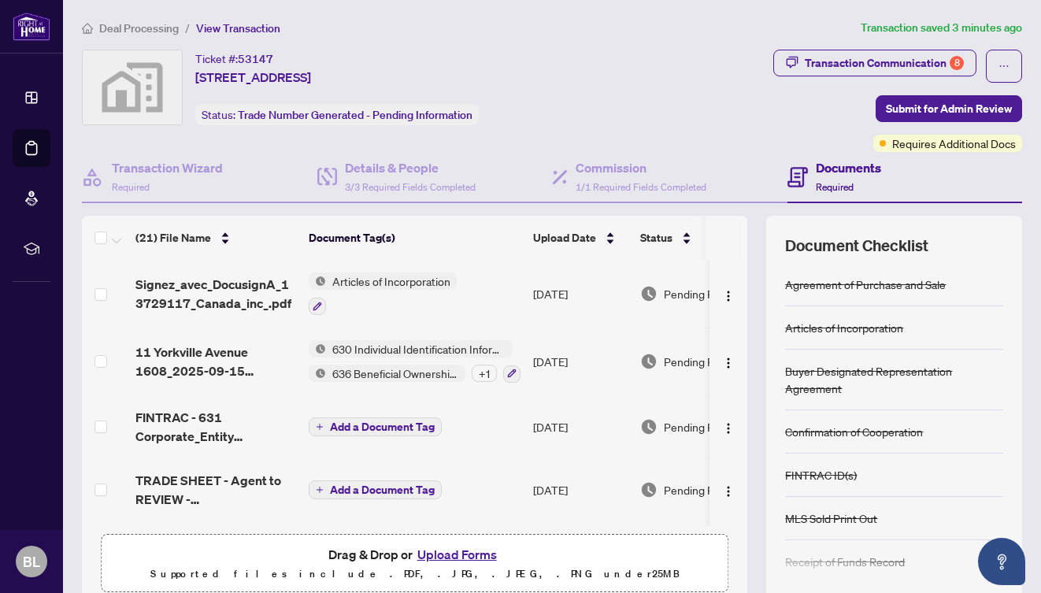
click at [465, 542] on span "Drag & Drop or Upload Forms Supported files include .PDF, .JPG, .JPEG, .PNG und…" at bounding box center [415, 564] width 626 height 58
click at [452, 551] on button "Upload Forms" at bounding box center [457, 554] width 89 height 20
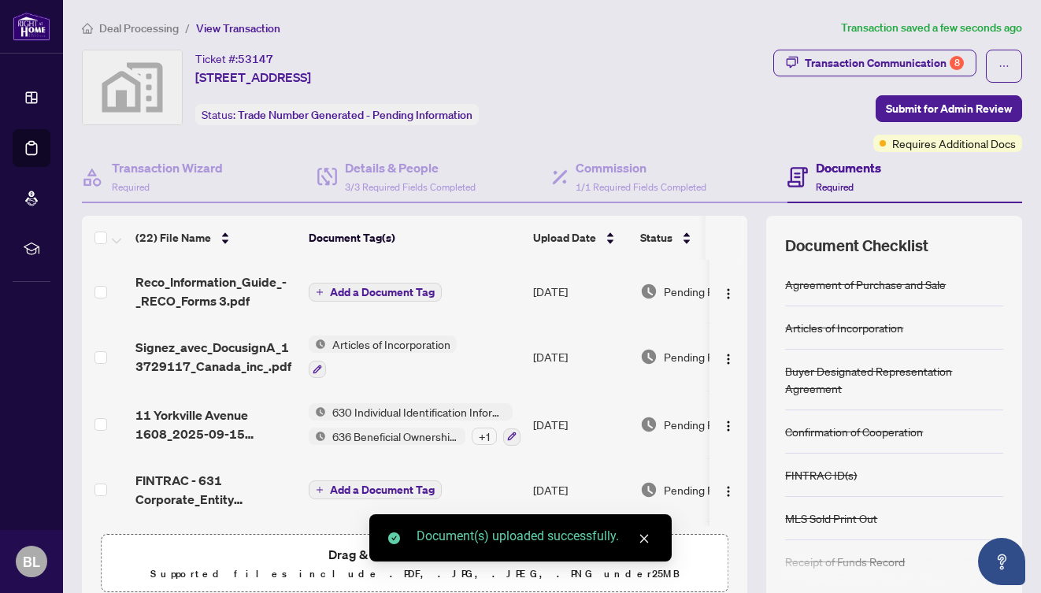
click at [357, 292] on span "Add a Document Tag" at bounding box center [382, 292] width 105 height 11
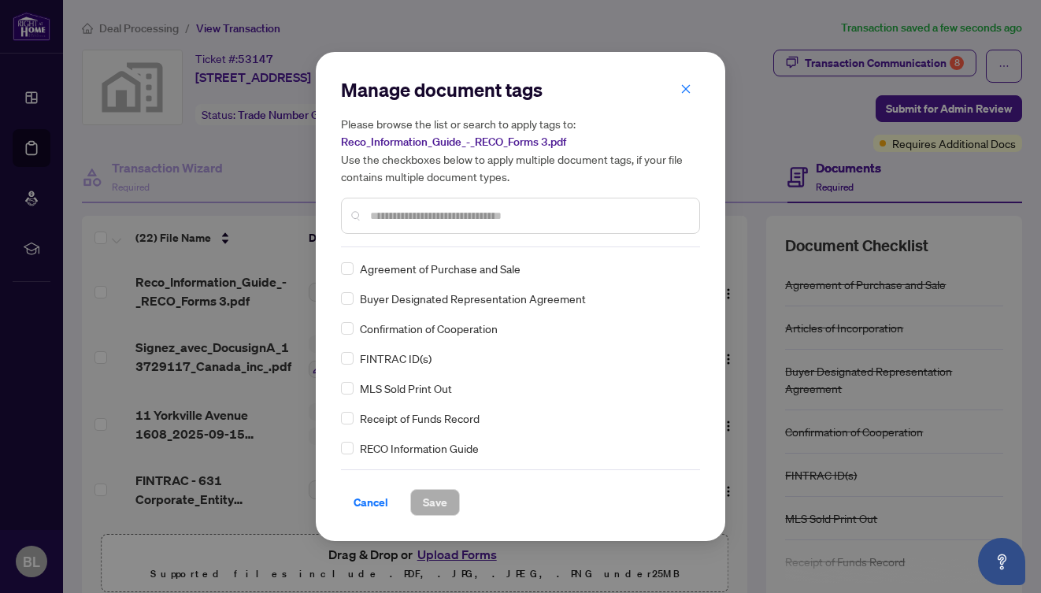
click at [410, 208] on input "text" at bounding box center [528, 215] width 317 height 17
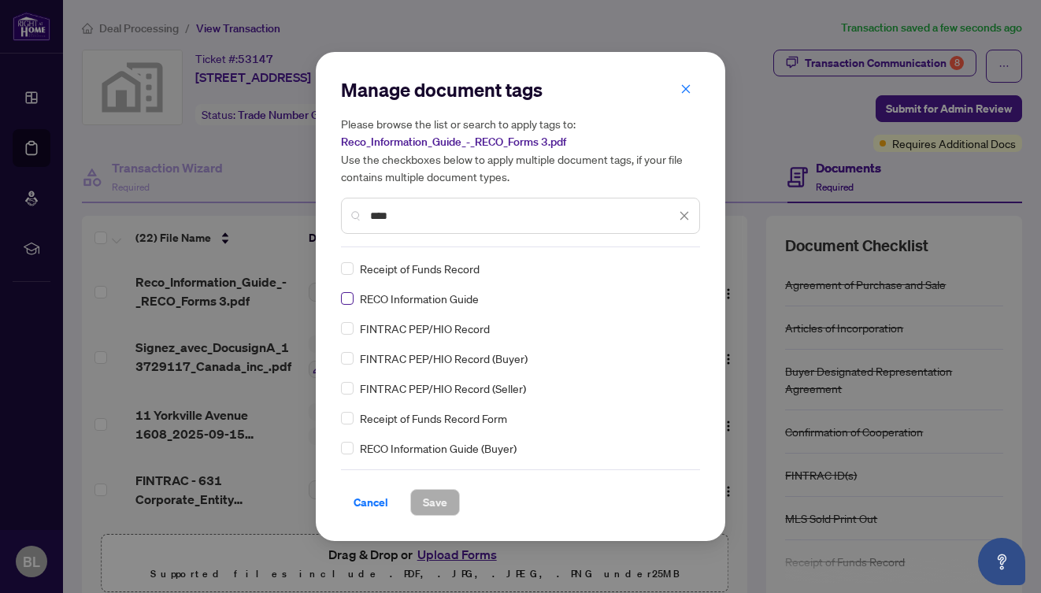
type input "****"
click at [443, 495] on span "Save" at bounding box center [435, 502] width 24 height 25
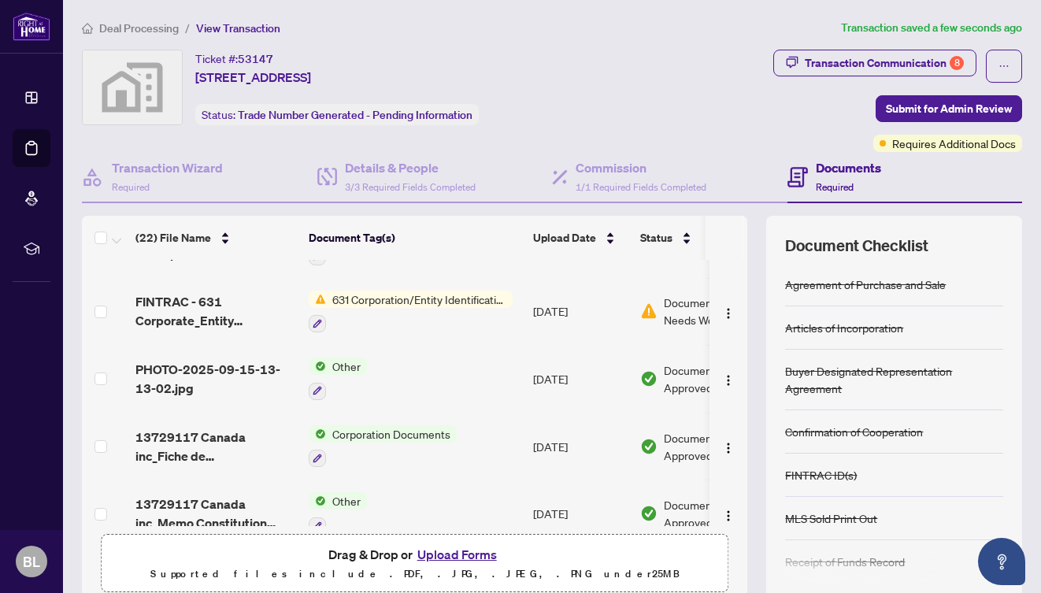
scroll to position [442, 0]
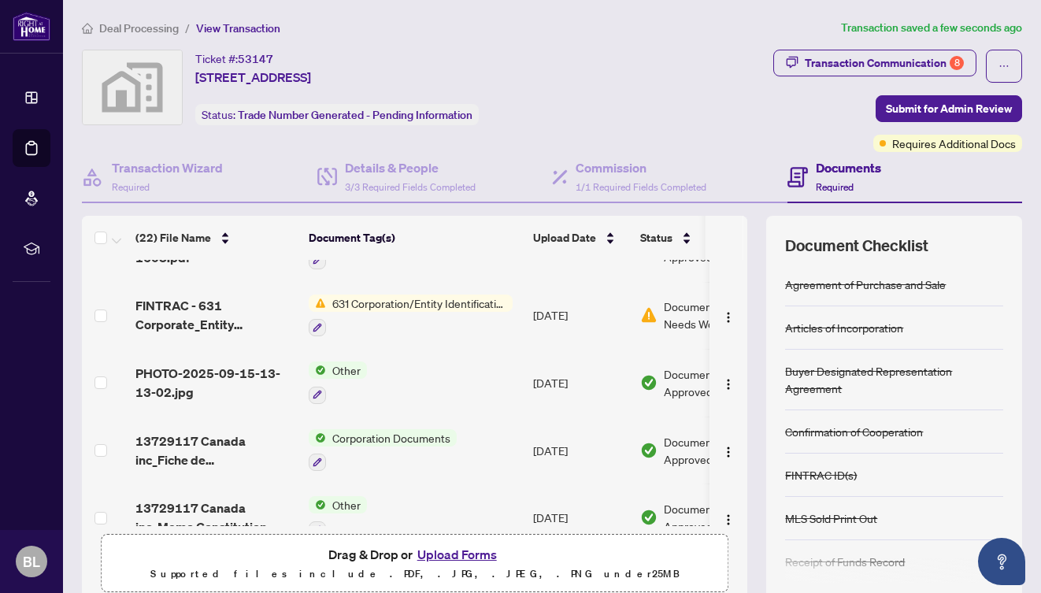
click at [438, 302] on span "631 Corporation/Entity Identification InformationRecord" at bounding box center [419, 303] width 187 height 17
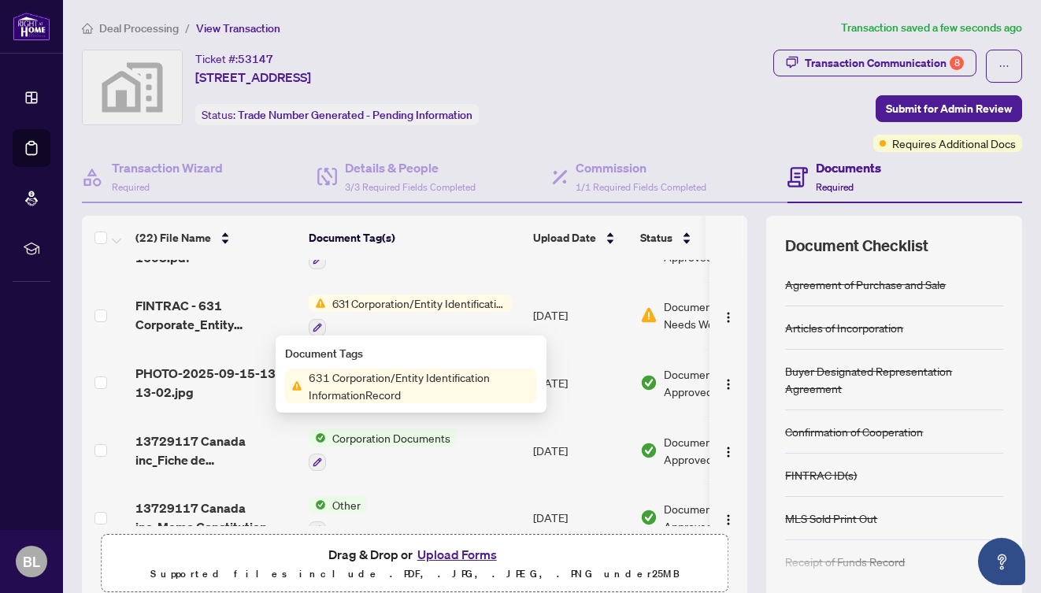
click at [672, 321] on span "Document Needs Work" at bounding box center [705, 315] width 82 height 35
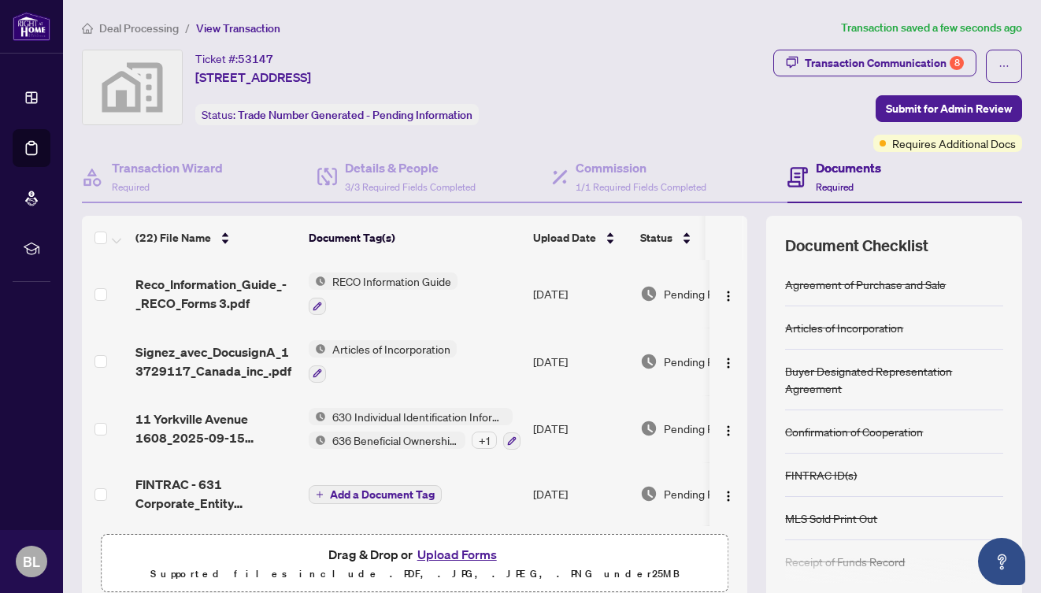
scroll to position [48, 0]
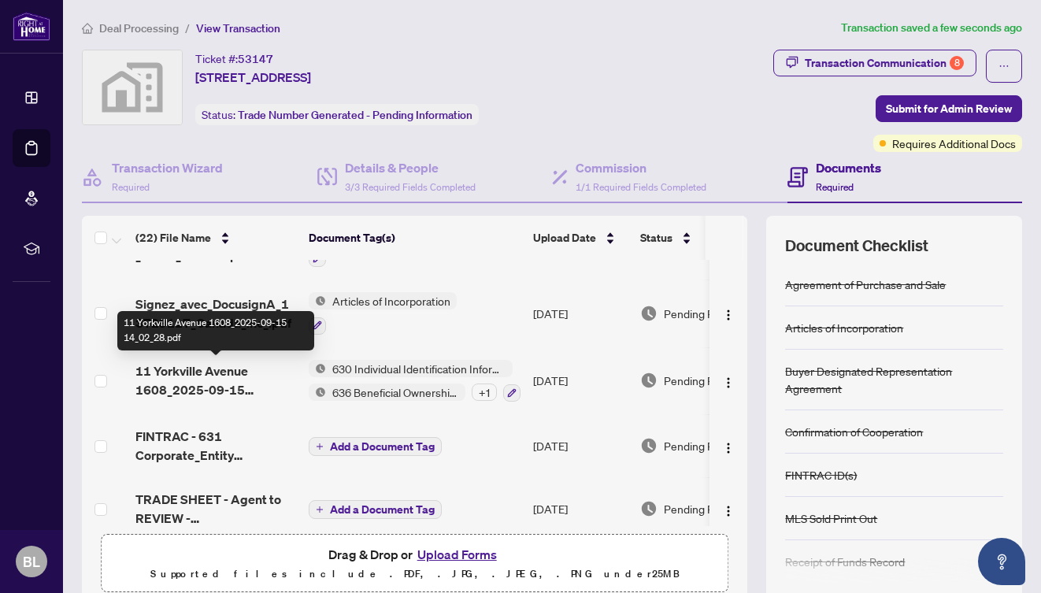
click at [192, 381] on span "11 Yorkville Avenue 1608_2025-09-15 14_02_28.pdf" at bounding box center [215, 381] width 161 height 38
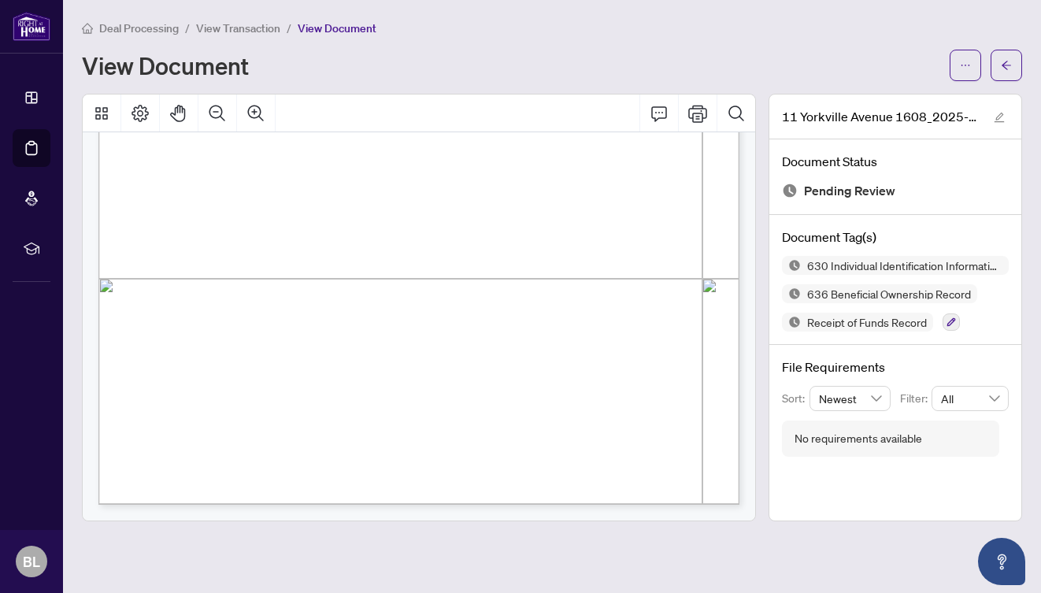
scroll to position [8129, 0]
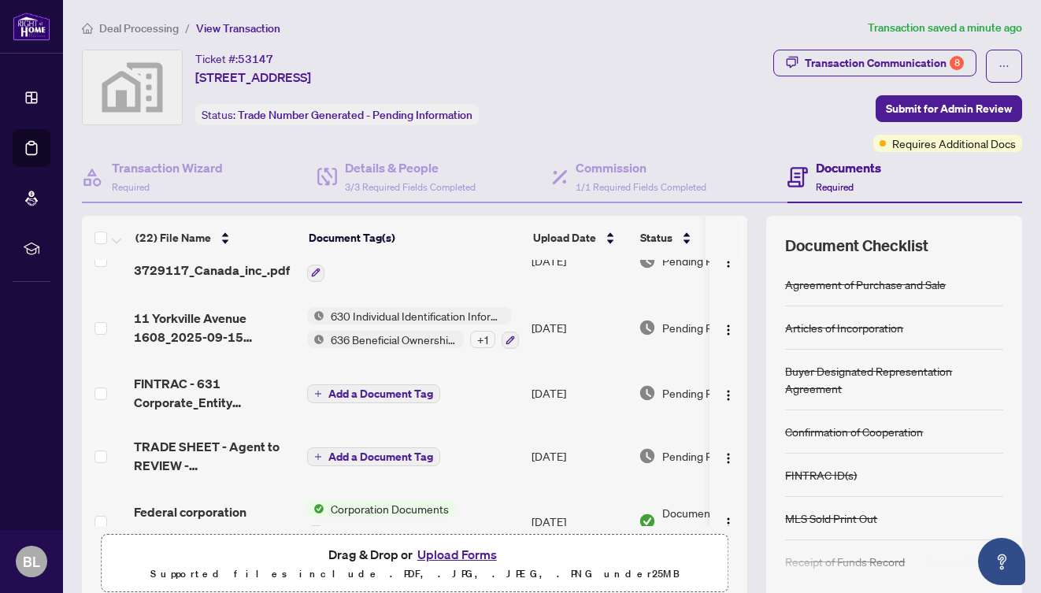
scroll to position [0, 2]
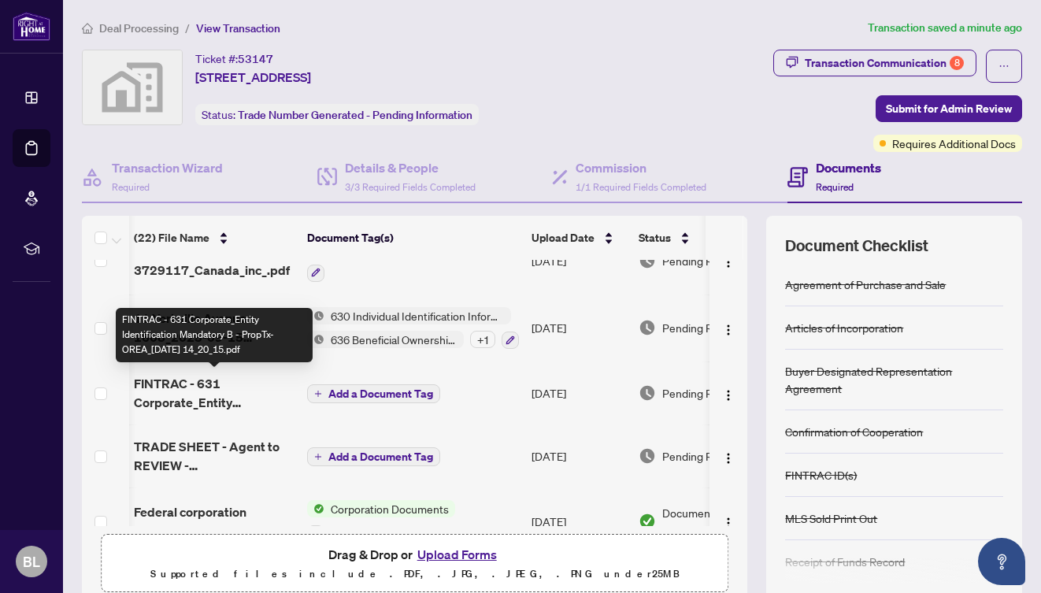
click at [254, 397] on span "FINTRAC - 631 Corporate_Entity Identification Mandatory B - PropTx-OREA_[DATE] …" at bounding box center [214, 393] width 161 height 38
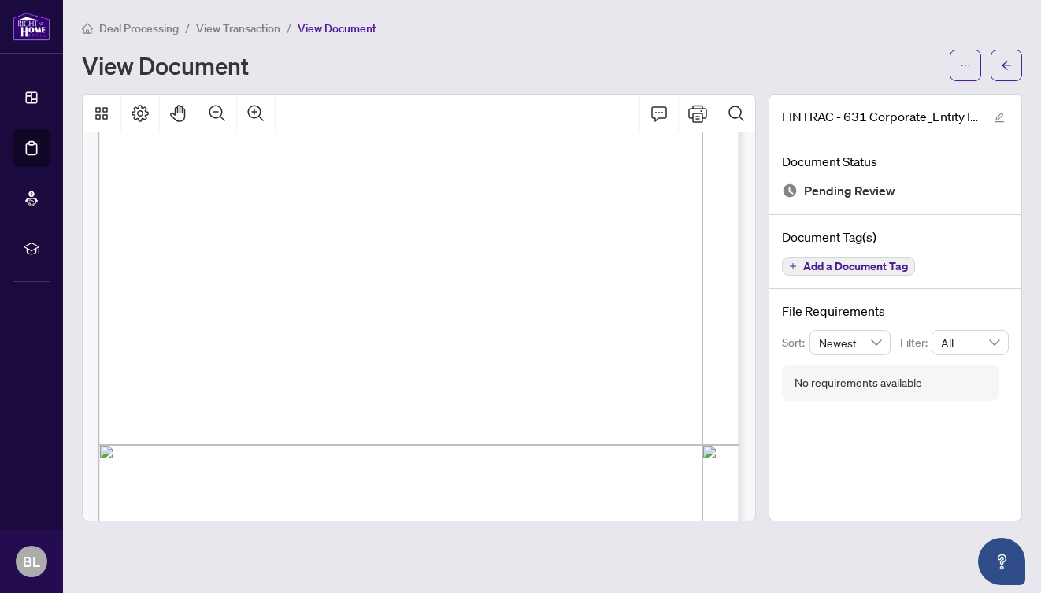
scroll to position [1394, 0]
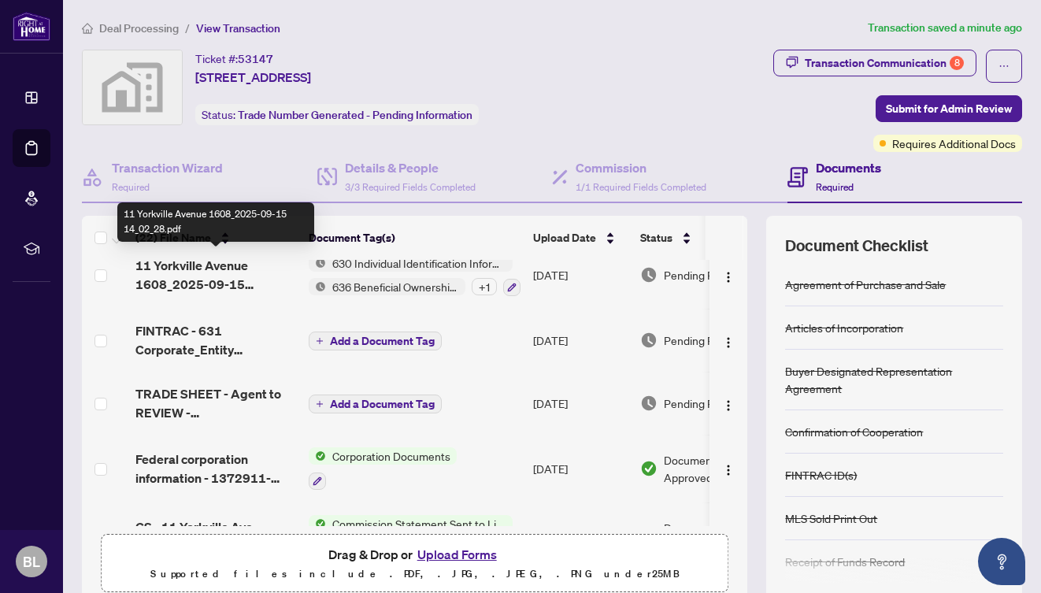
scroll to position [157, 0]
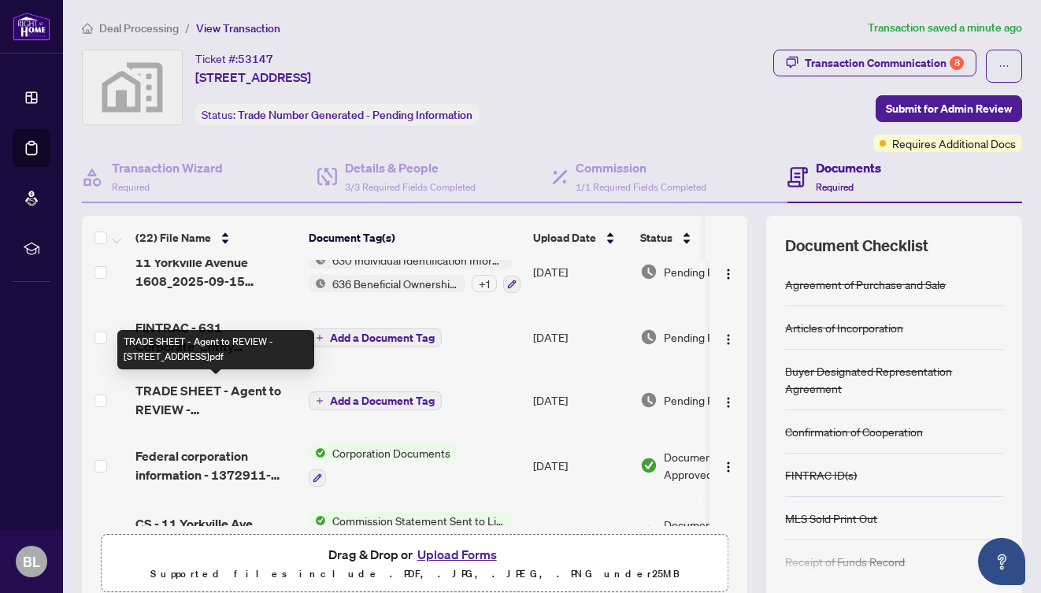
click at [220, 391] on span "TRADE SHEET - Agent to REVIEW - [STREET_ADDRESS]pdf" at bounding box center [215, 400] width 161 height 38
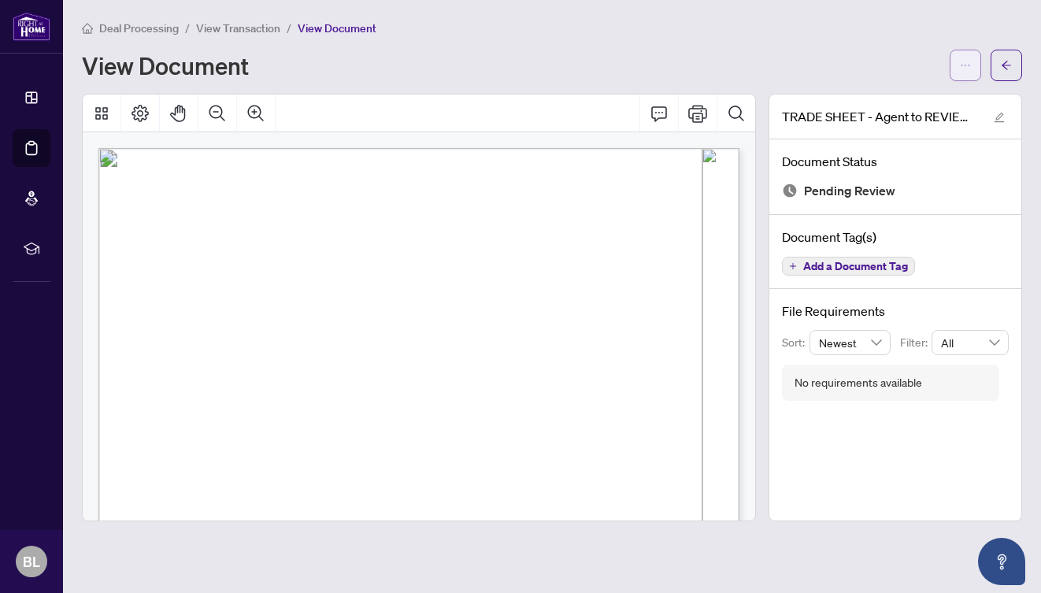
click at [967, 69] on icon "ellipsis" at bounding box center [965, 65] width 11 height 11
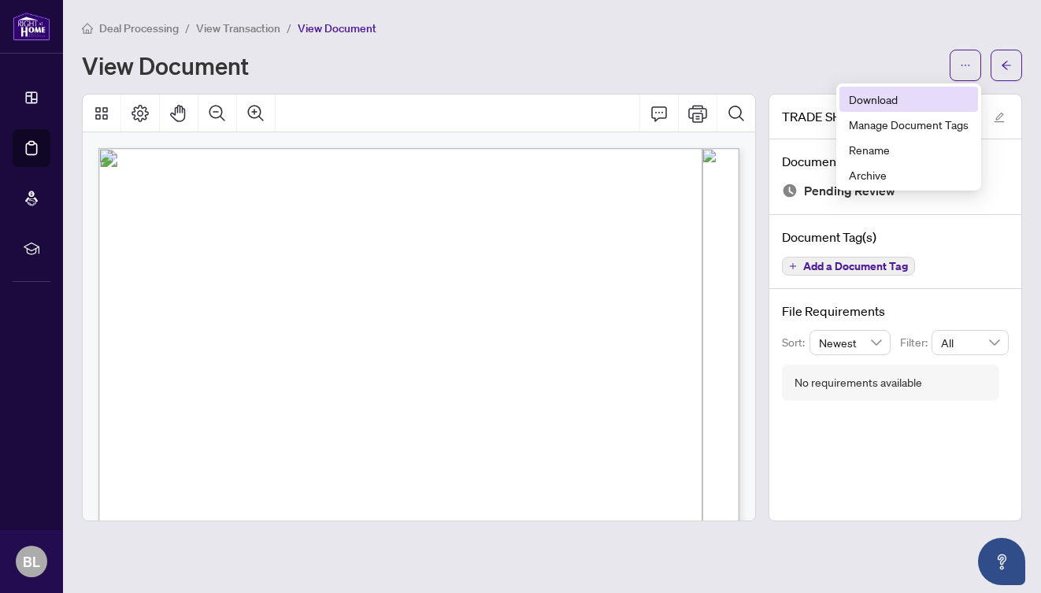
click at [897, 95] on span "Download" at bounding box center [909, 99] width 120 height 17
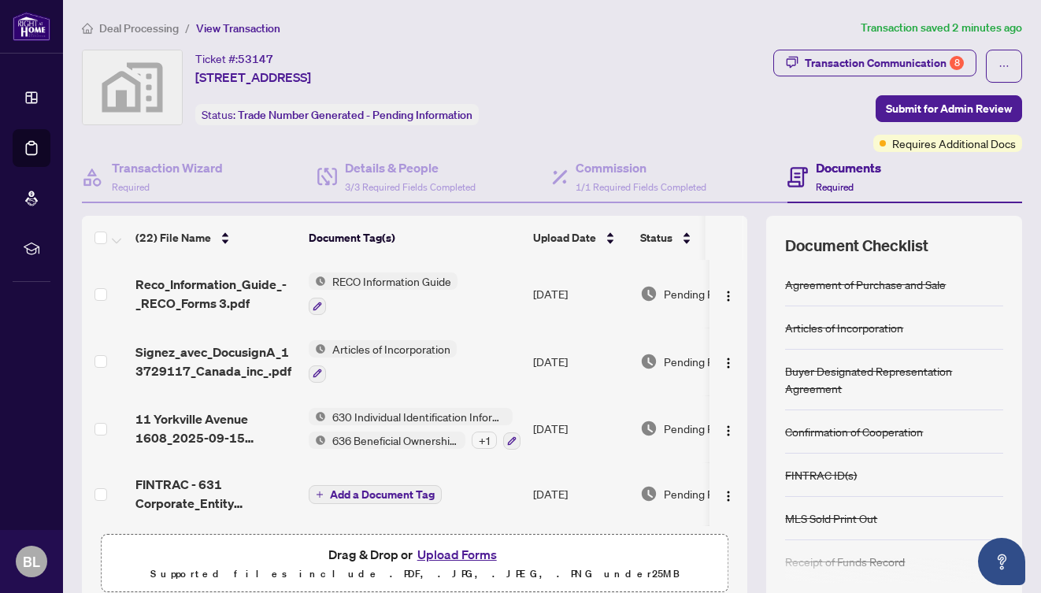
click at [444, 551] on button "Upload Forms" at bounding box center [457, 554] width 89 height 20
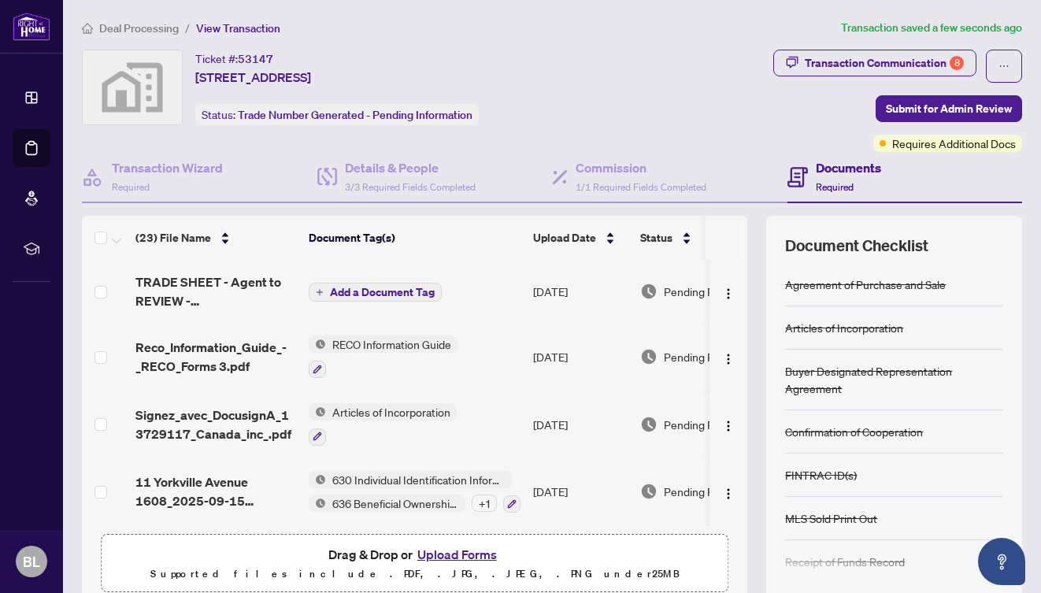
click at [395, 299] on button "Add a Document Tag" at bounding box center [375, 292] width 133 height 19
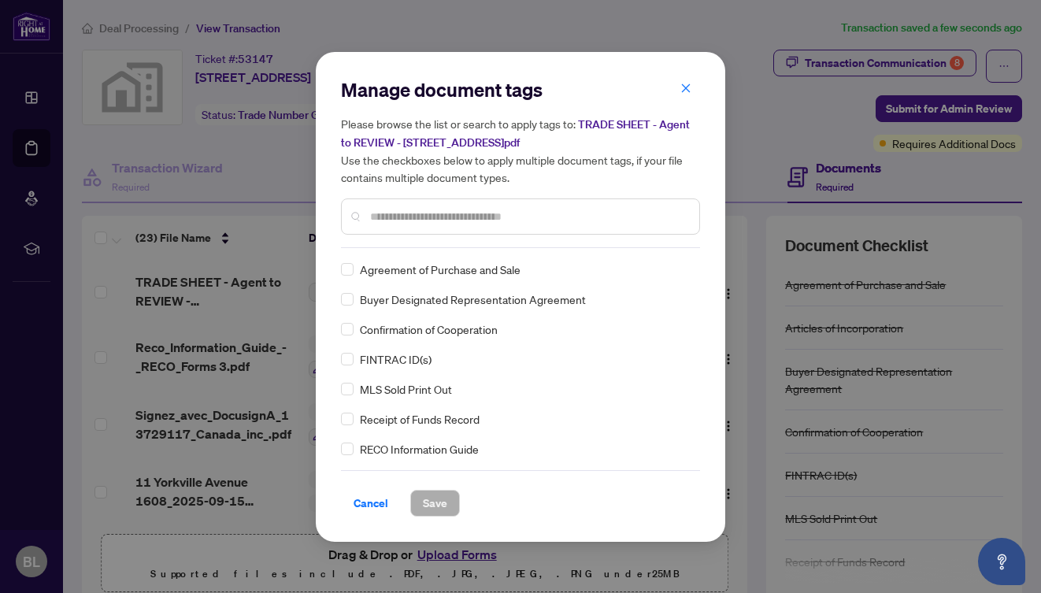
click at [384, 214] on input "text" at bounding box center [528, 216] width 317 height 17
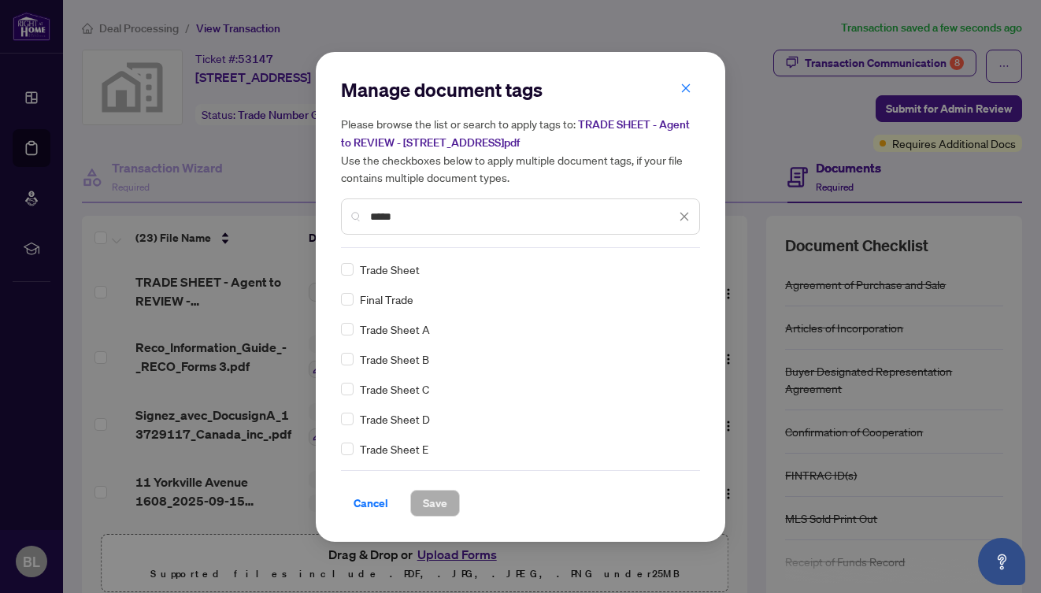
type input "*****"
click at [389, 271] on span "Trade Sheet" at bounding box center [390, 269] width 60 height 17
click at [350, 270] on span at bounding box center [347, 269] width 13 height 13
click at [431, 505] on span "Save" at bounding box center [435, 503] width 24 height 25
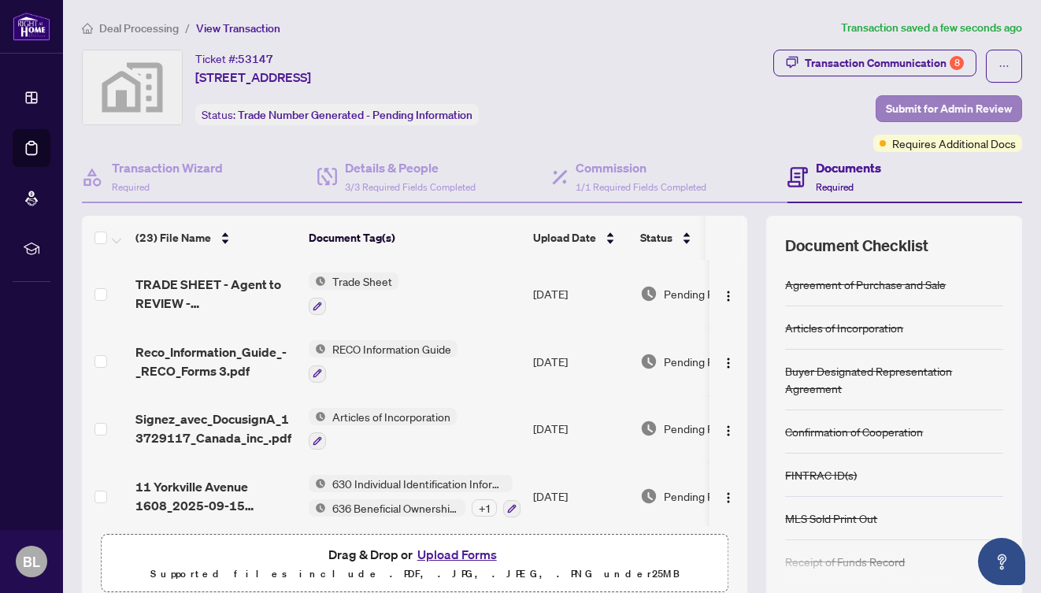
click at [909, 115] on span "Submit for Admin Review" at bounding box center [949, 108] width 126 height 25
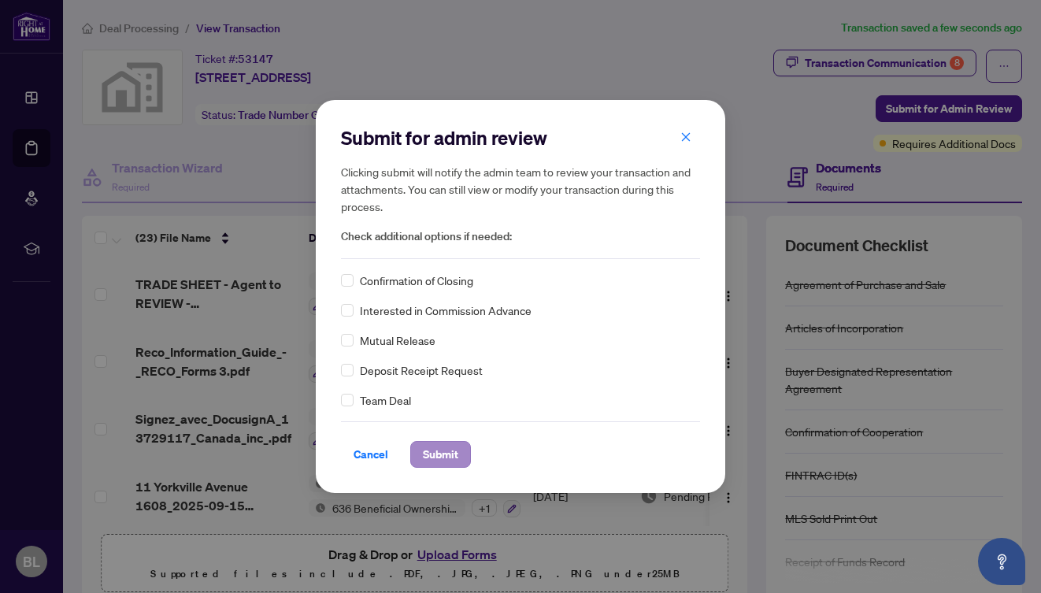
click at [443, 460] on span "Submit" at bounding box center [440, 454] width 35 height 25
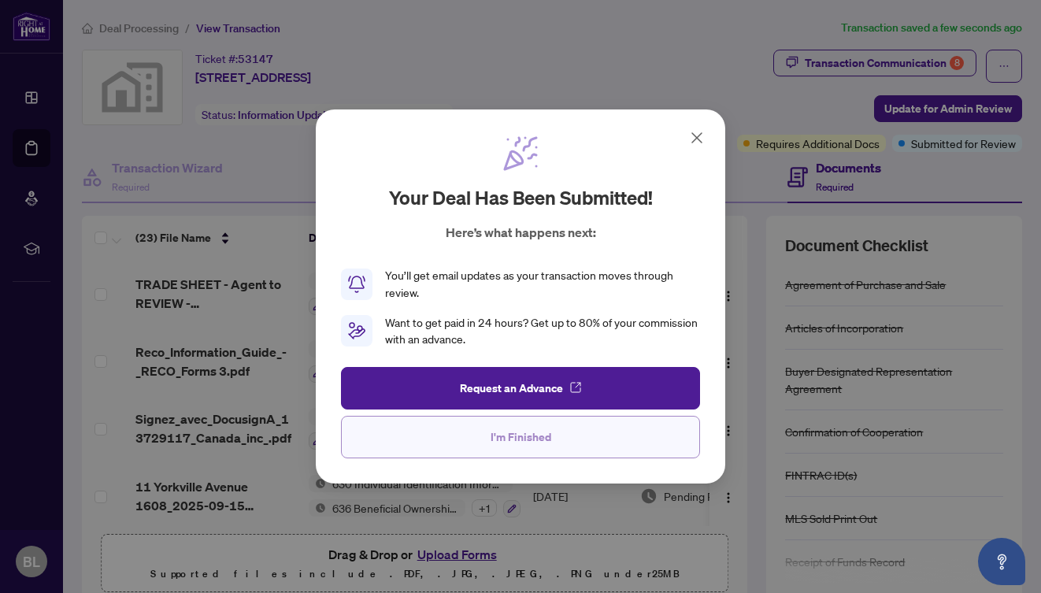
click at [503, 444] on span "I'm Finished" at bounding box center [521, 437] width 61 height 25
